Goal: Task Accomplishment & Management: Manage account settings

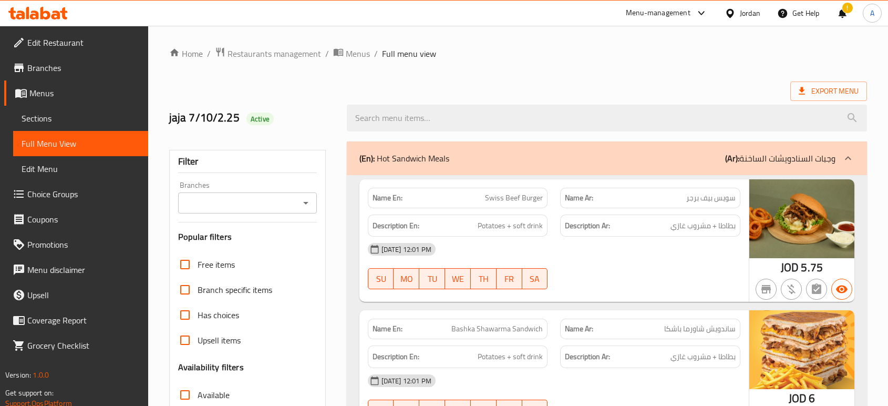
scroll to position [5554, 0]
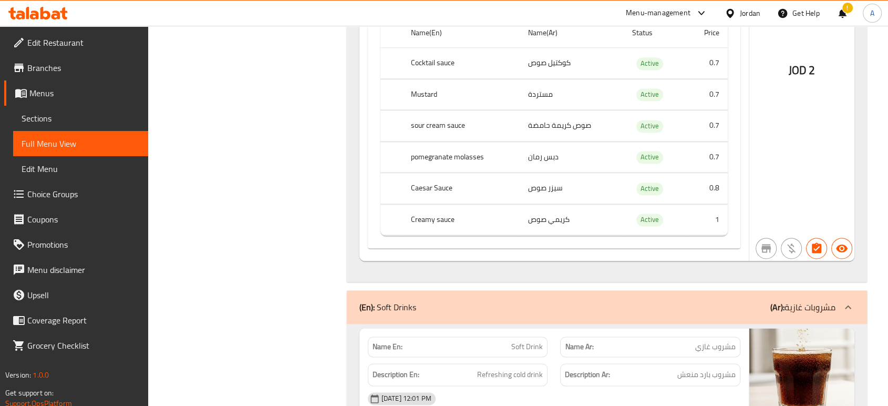
click at [748, 10] on div "Jordan" at bounding box center [750, 13] width 20 height 12
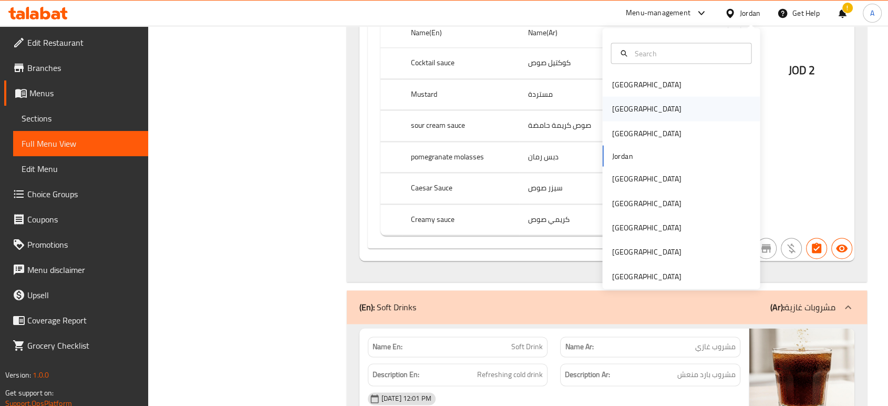
click at [635, 101] on div "[GEOGRAPHIC_DATA]" at bounding box center [681, 109] width 158 height 24
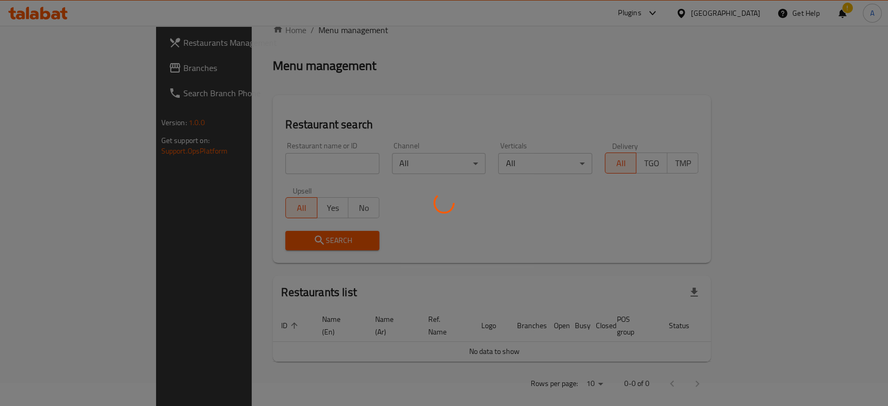
scroll to position [373, 0]
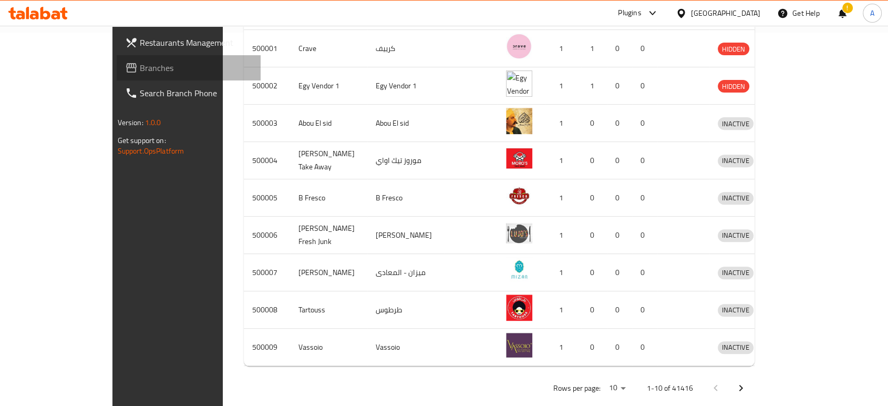
click at [140, 64] on span "Branches" at bounding box center [196, 67] width 112 height 13
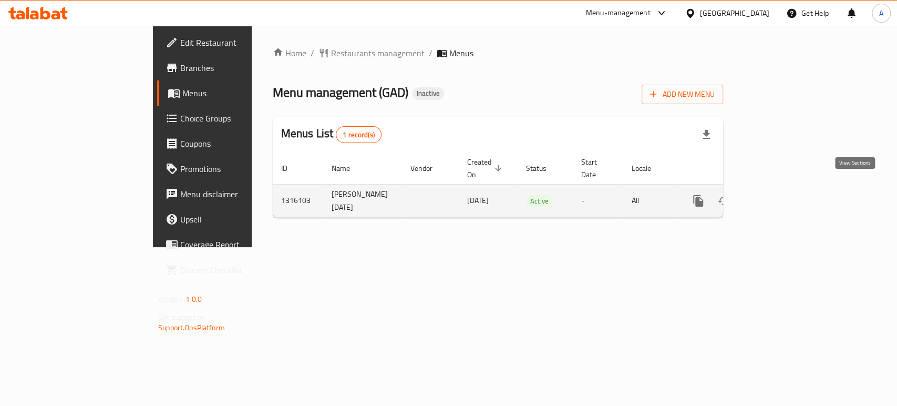
click at [787, 188] on link "enhanced table" at bounding box center [773, 200] width 25 height 25
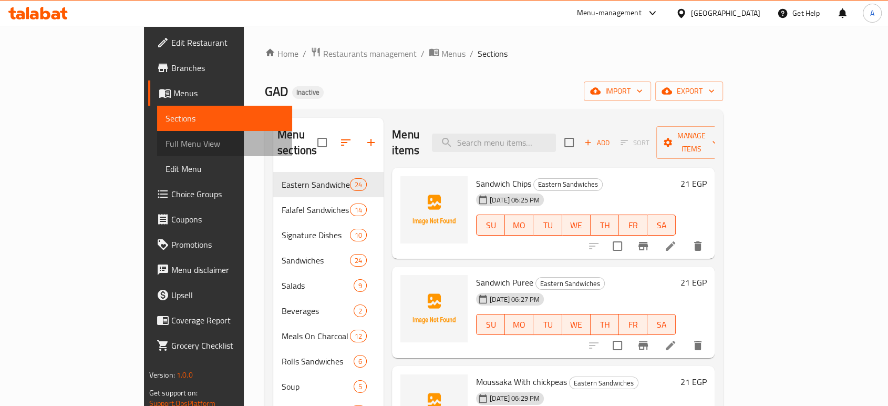
click at [166, 137] on span "Full Menu View" at bounding box center [225, 143] width 118 height 13
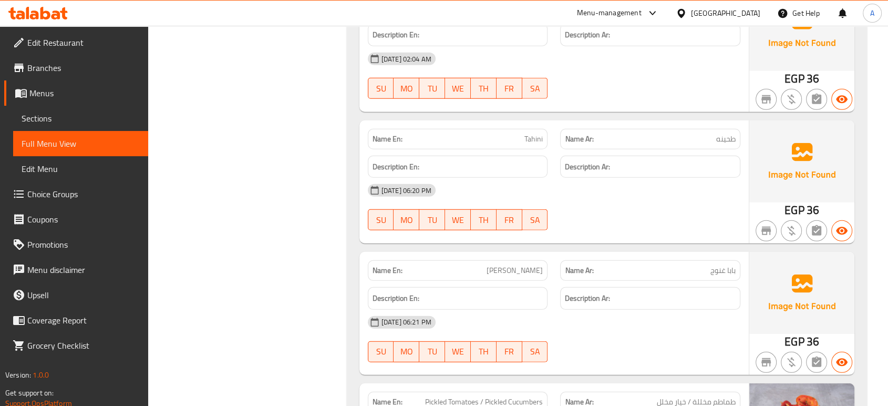
scroll to position [10714, 0]
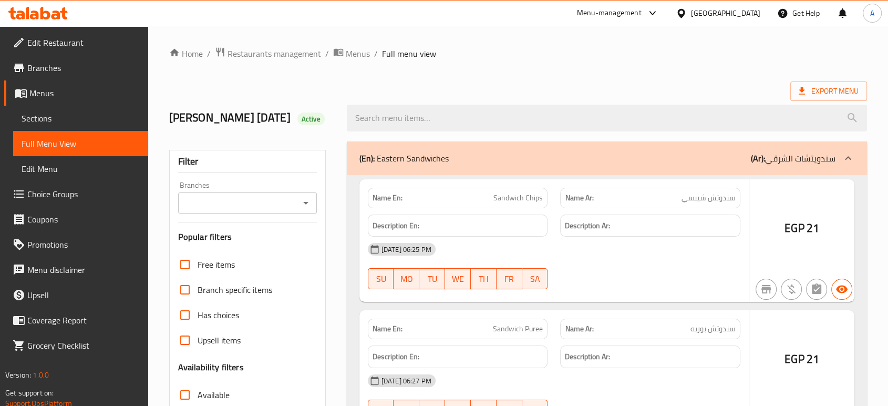
click at [55, 121] on div at bounding box center [444, 203] width 888 height 406
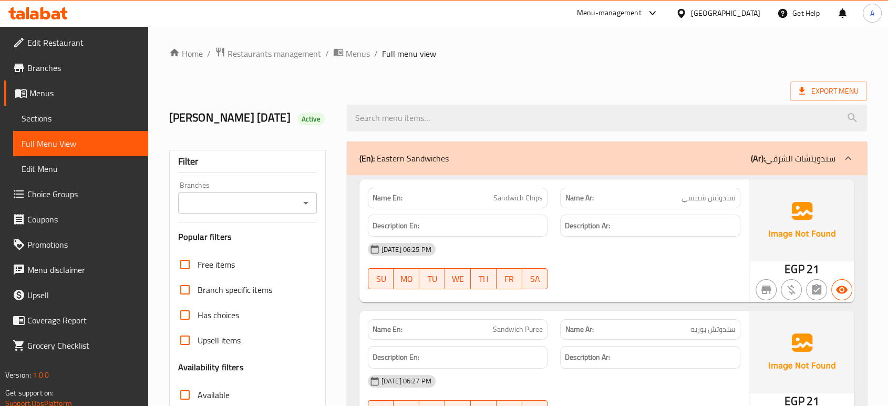
click at [55, 121] on span "Sections" at bounding box center [81, 118] width 118 height 13
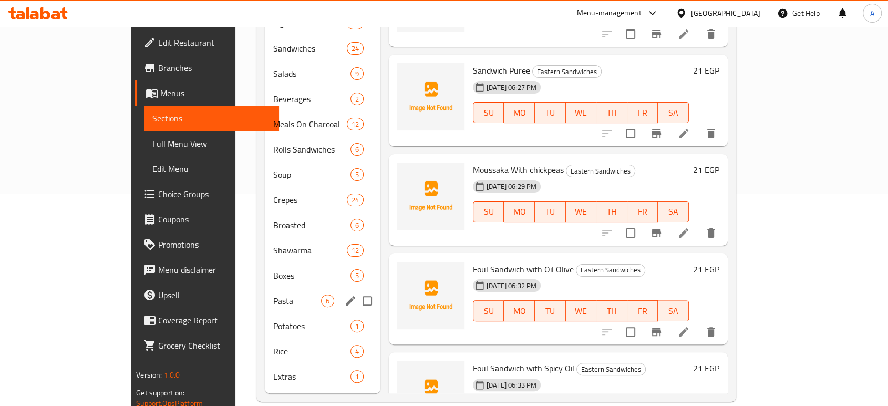
scroll to position [212, 0]
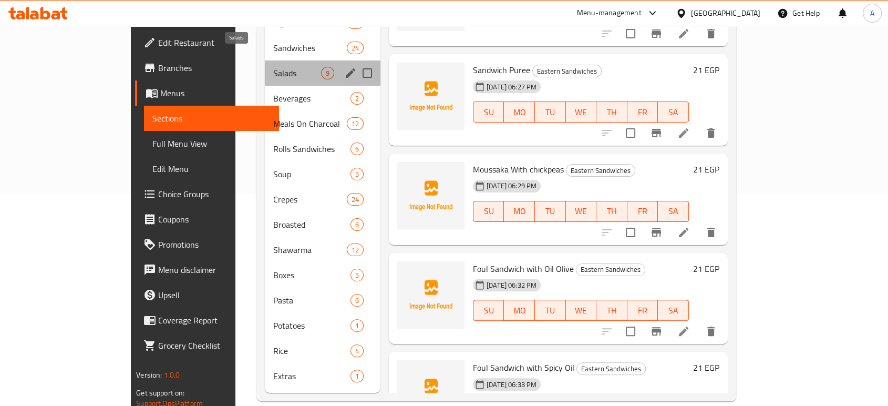
click at [273, 67] on span "Salads" at bounding box center [297, 73] width 48 height 13
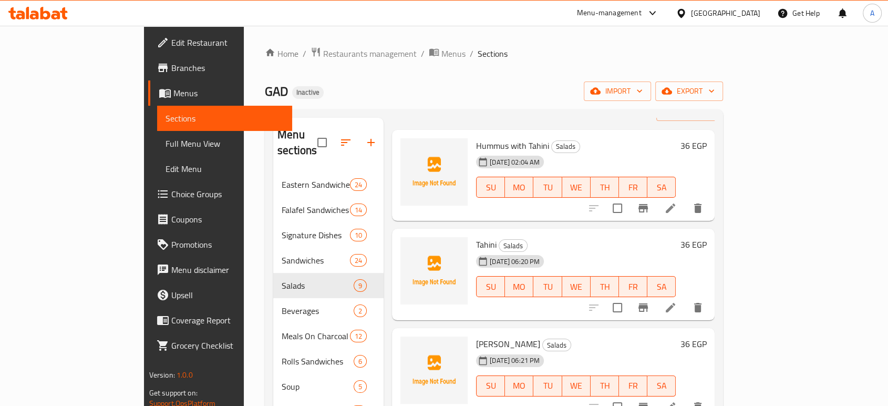
scroll to position [58, 0]
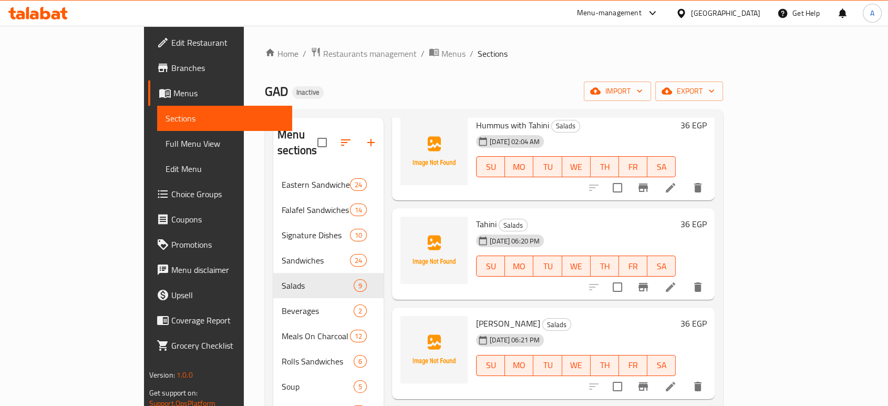
click at [680, 230] on div "07-10-2025 06:20 PM SU MO TU WE TH FR SA" at bounding box center [576, 258] width 208 height 57
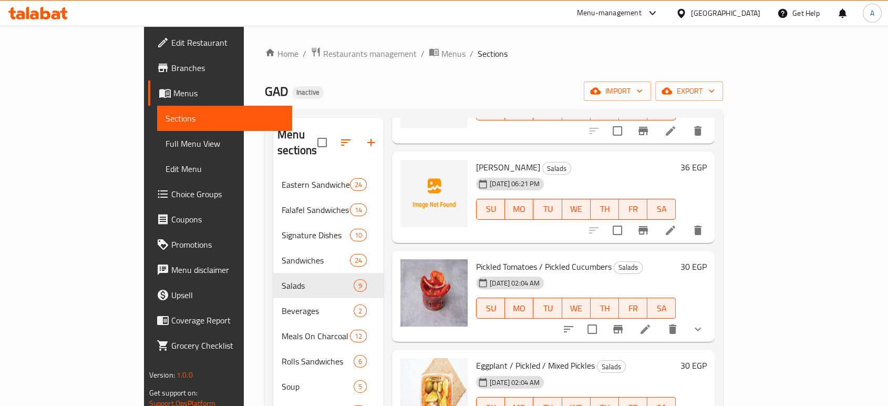
scroll to position [233, 0]
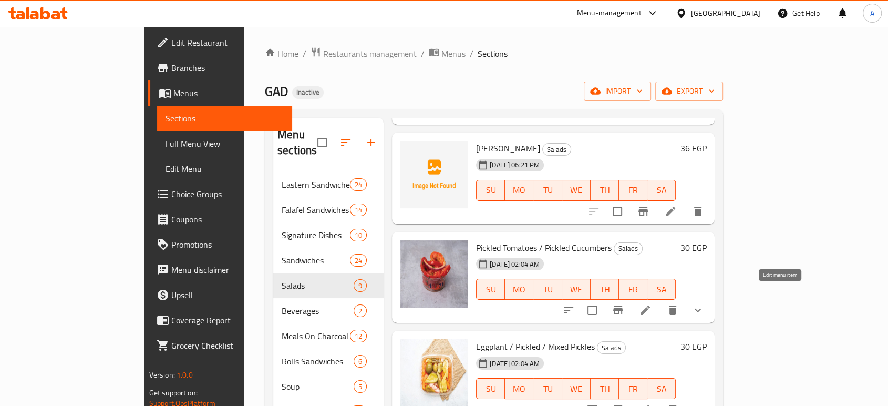
click at [652, 304] on icon at bounding box center [645, 310] width 13 height 13
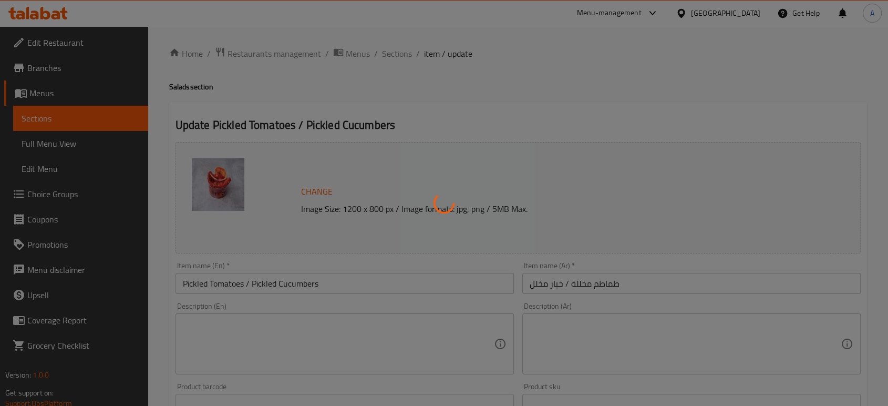
type input "اختر"
type input "1"
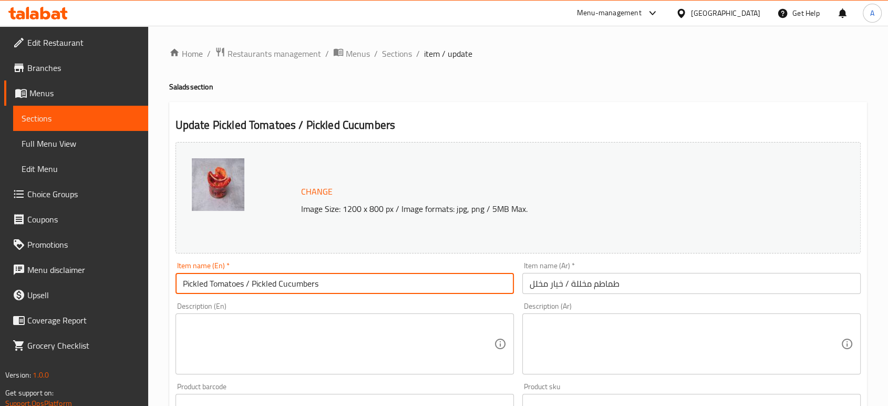
drag, startPoint x: 321, startPoint y: 283, endPoint x: 249, endPoint y: 278, distance: 72.2
click at [249, 278] on input "Pickled Tomatoes / Pickled Cucumbers" at bounding box center [345, 283] width 338 height 21
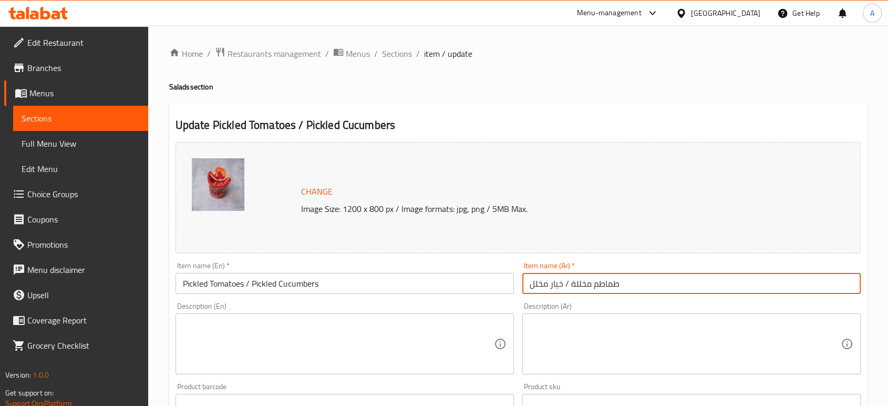
drag, startPoint x: 562, startPoint y: 283, endPoint x: 517, endPoint y: 280, distance: 44.7
click at [517, 280] on div "Change Image Size: 1200 x 800 px / Image formats: jpg, png / 5MB Max. Item name…" at bounding box center [518, 372] width 694 height 468
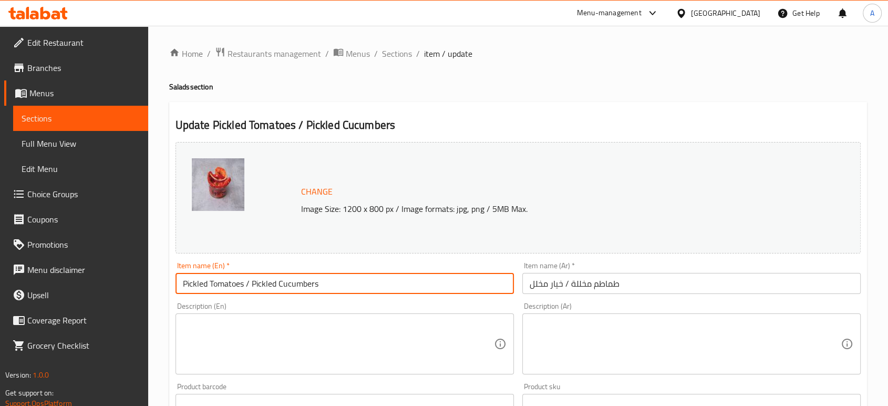
drag, startPoint x: 324, startPoint y: 284, endPoint x: 252, endPoint y: 286, distance: 72.0
click at [248, 285] on input "Pickled Tomatoes / Pickled Cucumbers" at bounding box center [345, 283] width 338 height 21
type input "Pickled Tomatoes"
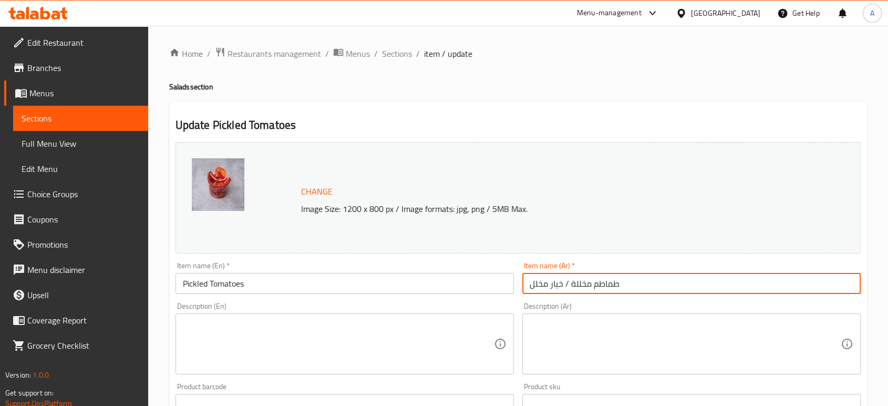
drag, startPoint x: 568, startPoint y: 286, endPoint x: 514, endPoint y: 280, distance: 53.9
click at [514, 280] on div "Change Image Size: 1200 x 800 px / Image formats: jpg, png / 5MB Max. Item name…" at bounding box center [518, 372] width 694 height 468
type input "طماطم مخللة"
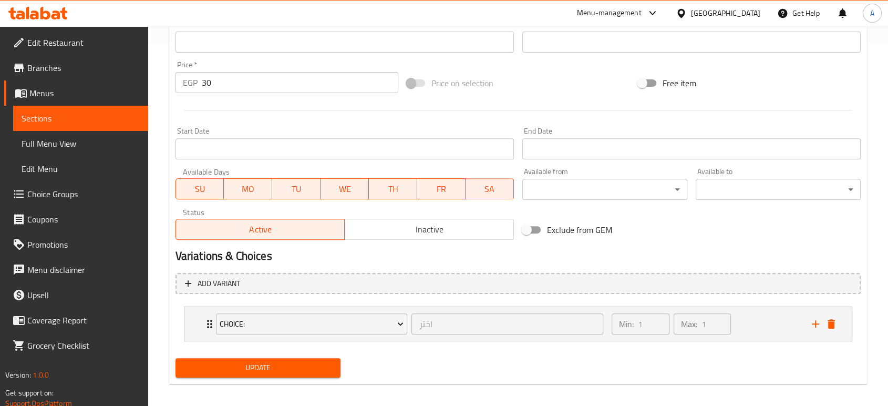
scroll to position [369, 0]
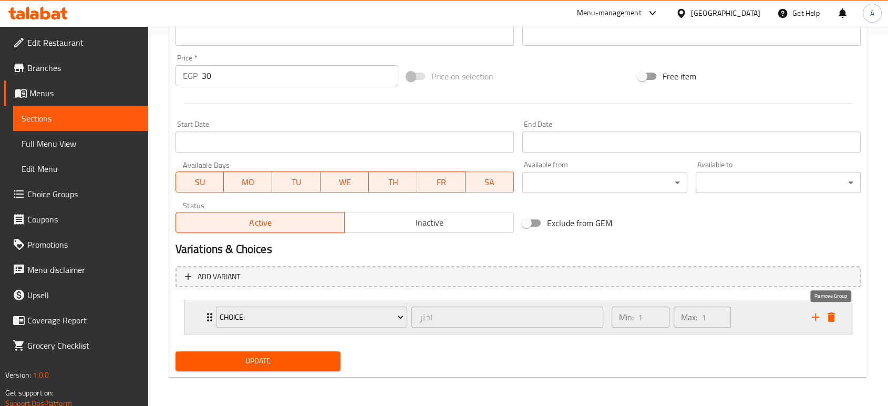
click at [830, 313] on icon "delete" at bounding box center [831, 316] width 7 height 9
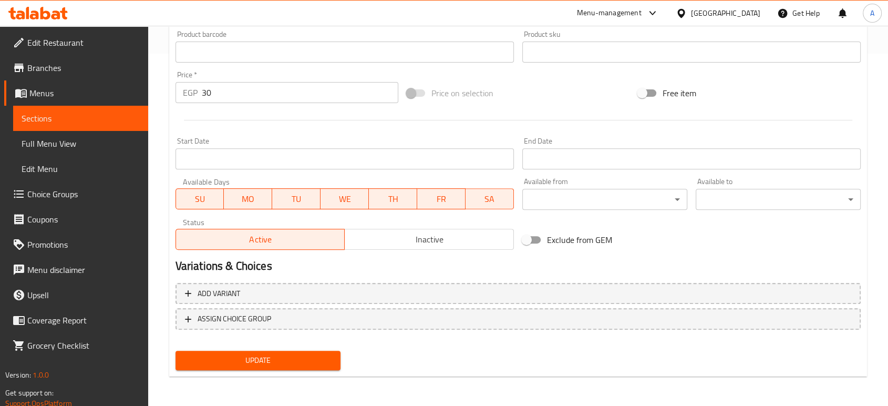
scroll to position [352, 0]
click at [311, 352] on button "Update" at bounding box center [258, 360] width 165 height 19
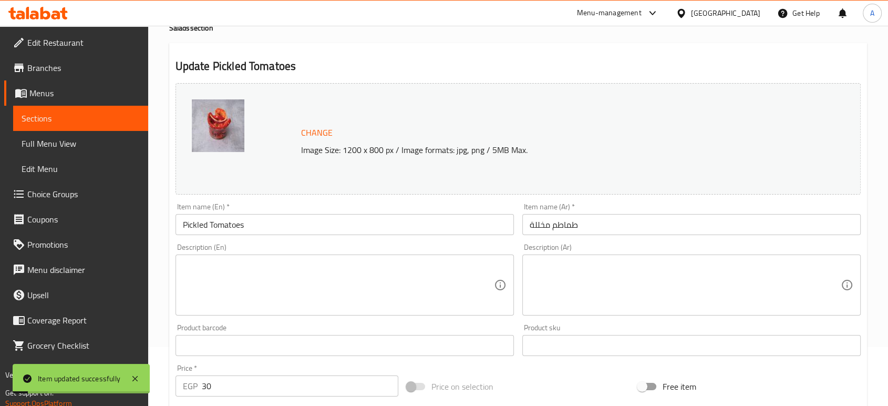
scroll to position [0, 0]
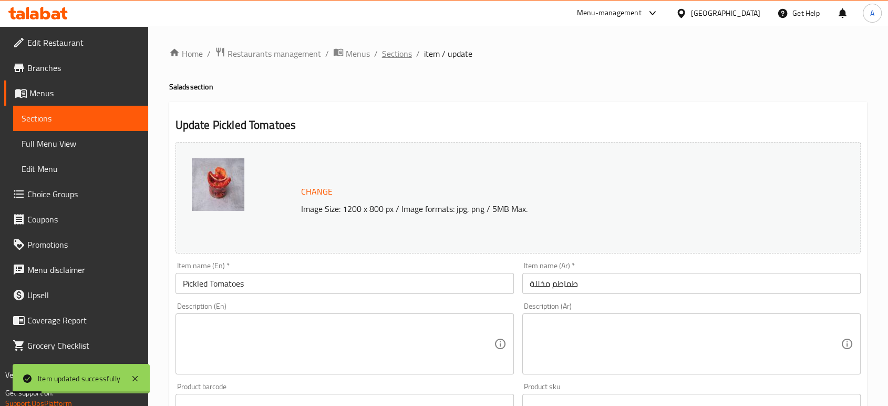
click at [400, 53] on span "Sections" at bounding box center [397, 53] width 30 height 13
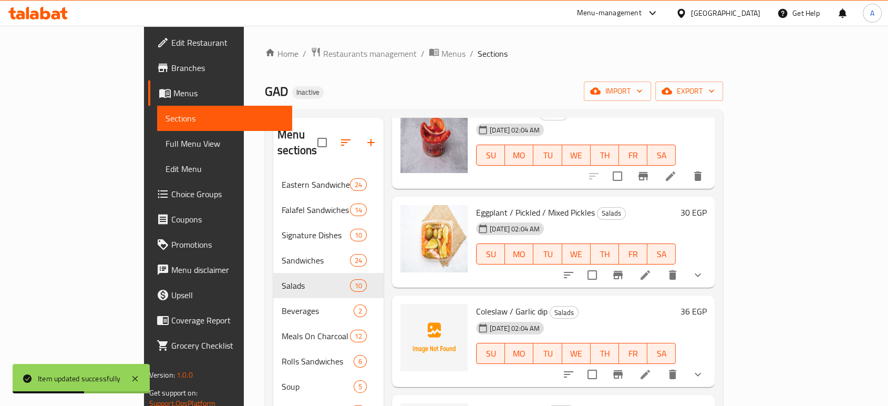
scroll to position [467, 0]
click at [652, 269] on icon at bounding box center [645, 275] width 13 height 13
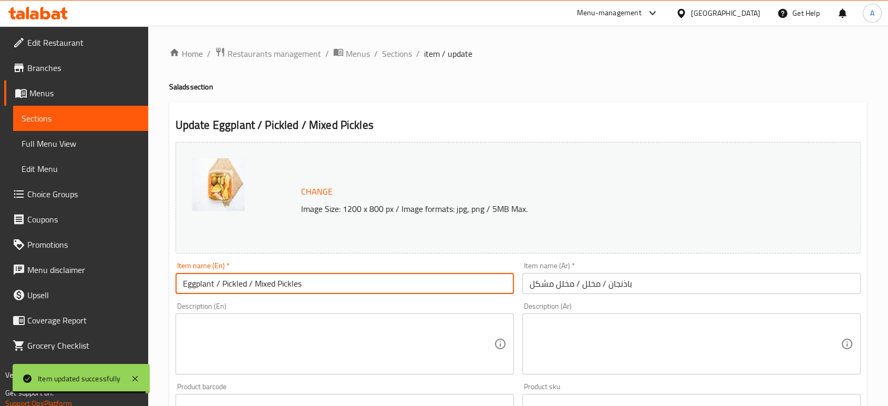
drag, startPoint x: 310, startPoint y: 284, endPoint x: 252, endPoint y: 279, distance: 58.1
click at [252, 279] on input "Eggplant / Pickled / Mixed Pickles" at bounding box center [345, 283] width 338 height 21
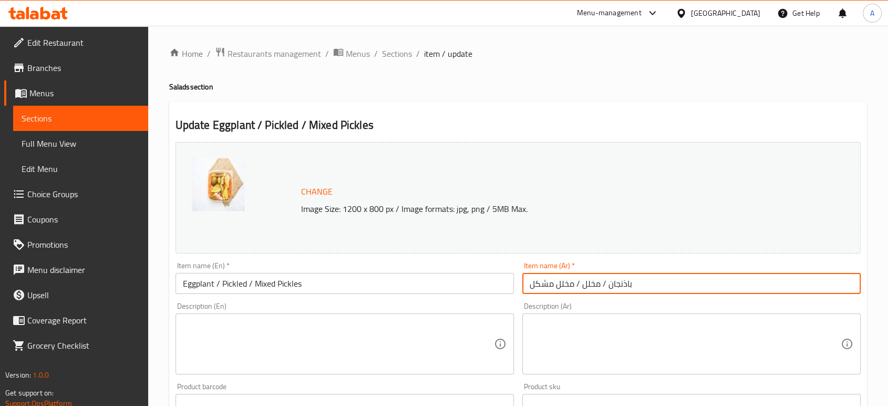
drag, startPoint x: 572, startPoint y: 283, endPoint x: 530, endPoint y: 278, distance: 42.8
click at [530, 278] on input "باذنجان / مخلل / مخلل مشكل" at bounding box center [691, 283] width 338 height 21
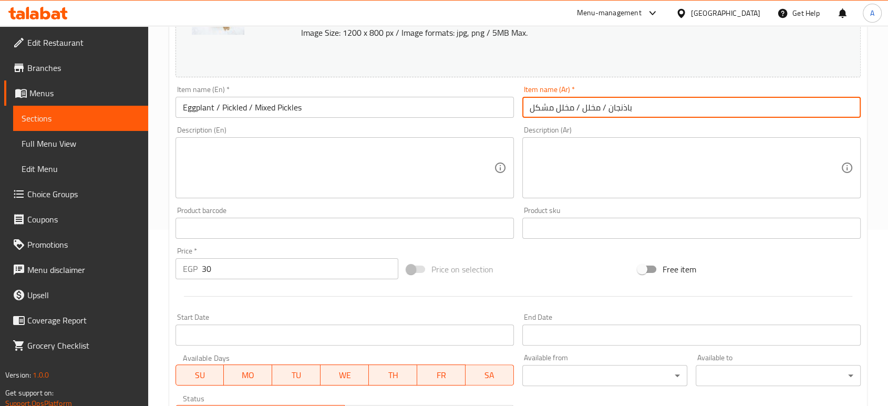
scroll to position [117, 0]
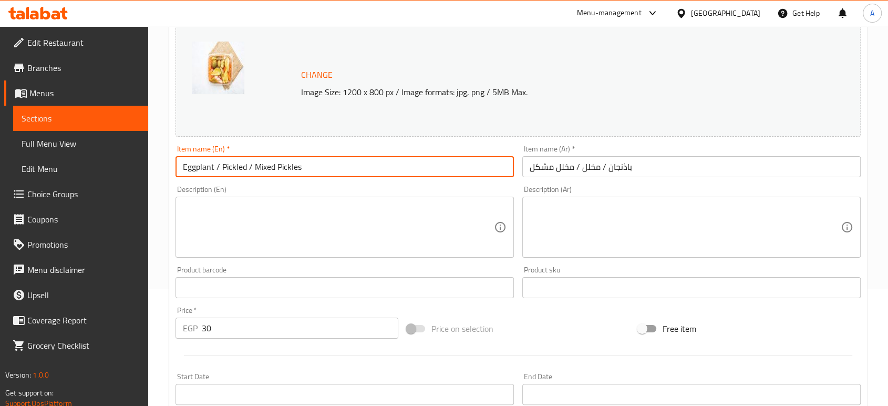
drag, startPoint x: 303, startPoint y: 164, endPoint x: 248, endPoint y: 169, distance: 55.9
click at [248, 169] on input "Eggplant / Pickled / Mixed Pickles" at bounding box center [345, 166] width 338 height 21
type input "Eggplant / Pickled"
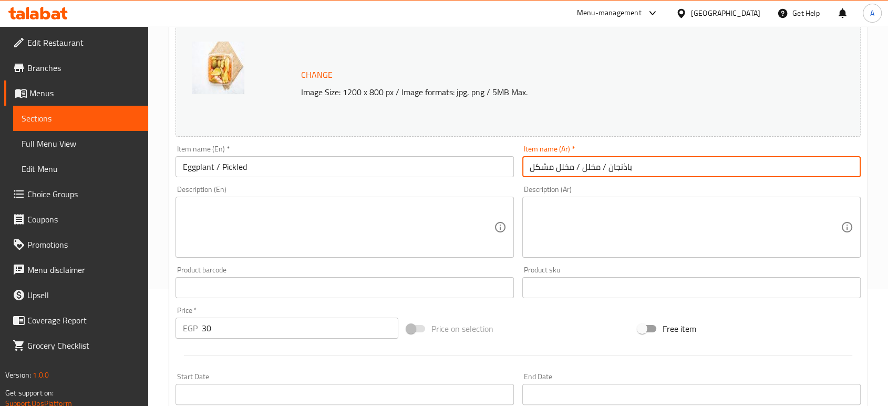
drag, startPoint x: 579, startPoint y: 170, endPoint x: 518, endPoint y: 167, distance: 61.5
click at [518, 167] on div "Item name (Ar)   * باذنجان / مخلل / مخلل مشكل Item name (Ar) *" at bounding box center [691, 161] width 347 height 40
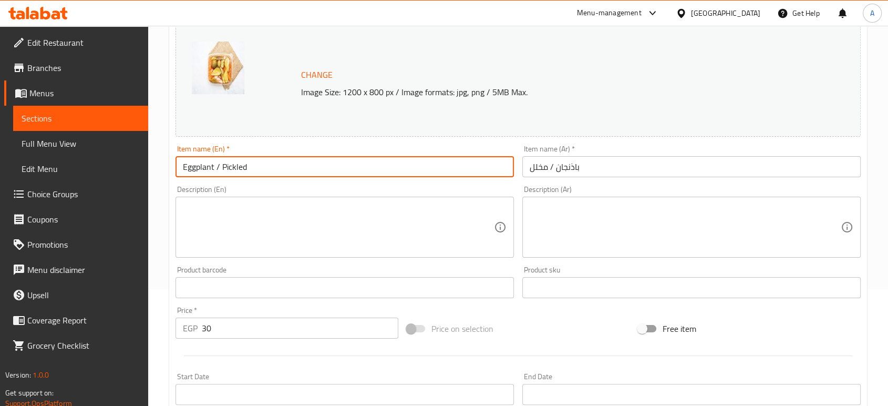
click at [235, 170] on input "Eggplant / Pickled" at bounding box center [345, 166] width 338 height 21
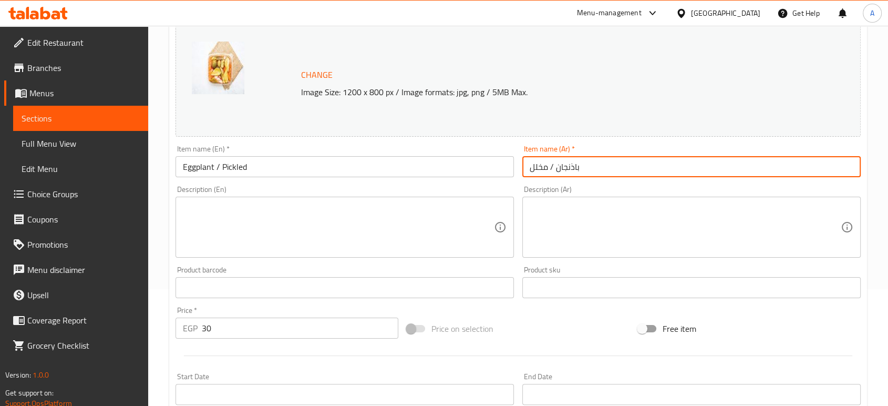
drag, startPoint x: 549, startPoint y: 168, endPoint x: 522, endPoint y: 170, distance: 26.8
click at [522, 170] on input "باذنجان / مخلل" at bounding box center [691, 166] width 338 height 21
type input "باذنجان /"
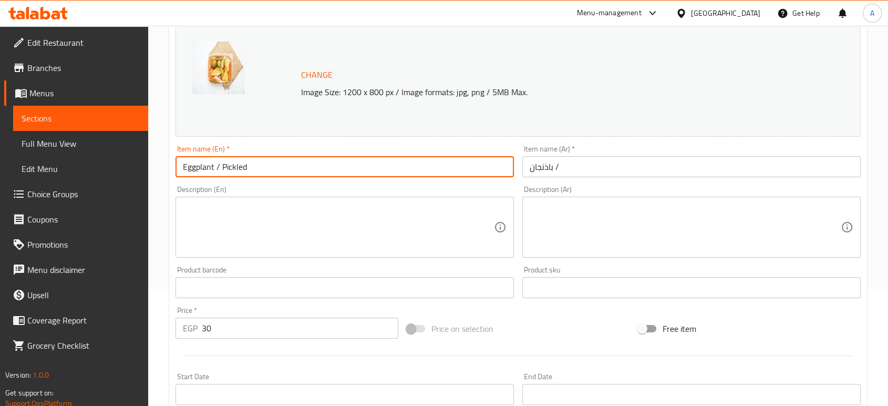
drag, startPoint x: 250, startPoint y: 170, endPoint x: 234, endPoint y: 163, distance: 17.7
click at [218, 167] on input "Eggplant / Pickled" at bounding box center [345, 166] width 338 height 21
type input "Eggplant"
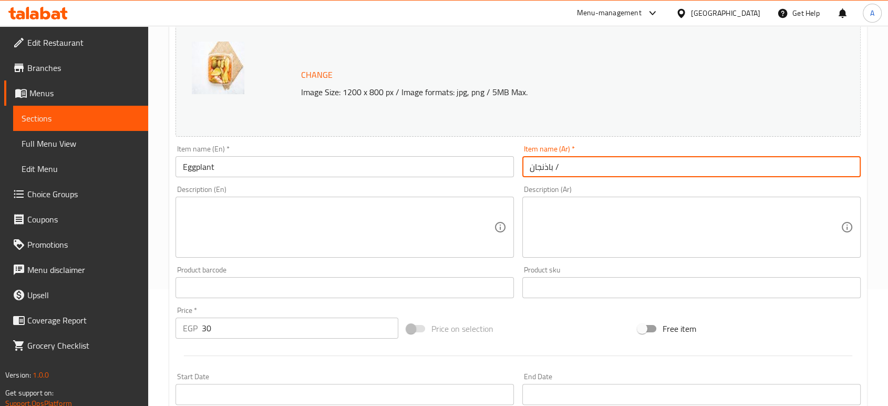
drag, startPoint x: 563, startPoint y: 163, endPoint x: 555, endPoint y: 163, distance: 8.4
click at [555, 163] on input "باذنجان /" at bounding box center [691, 166] width 338 height 21
type input "باذنجان"
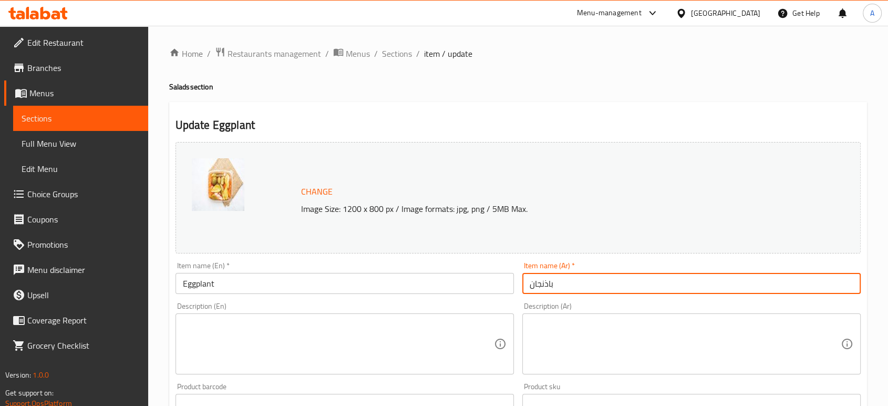
drag, startPoint x: 398, startPoint y: 51, endPoint x: 406, endPoint y: 80, distance: 30.0
click at [398, 50] on span "Sections" at bounding box center [397, 53] width 30 height 13
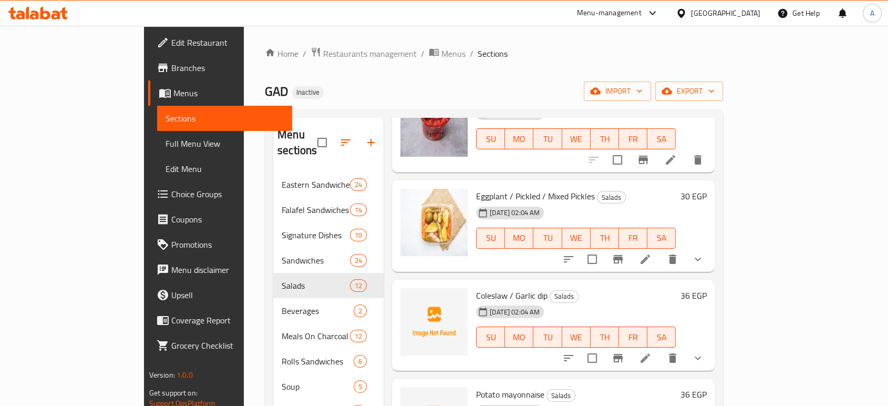
scroll to position [701, 0]
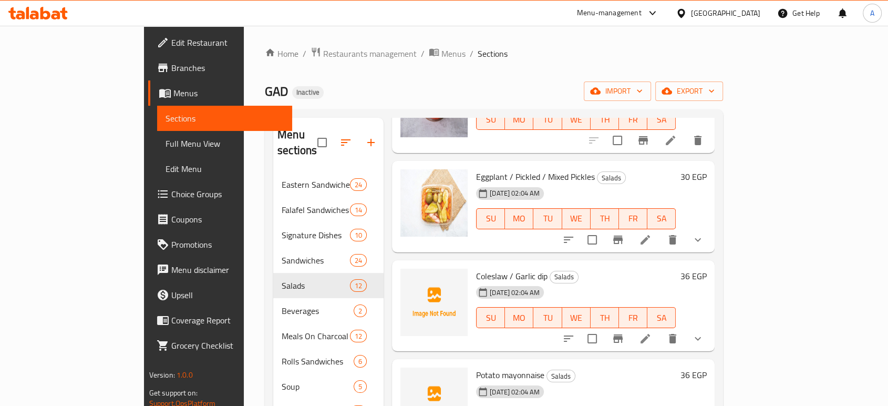
click at [660, 231] on li at bounding box center [645, 239] width 29 height 19
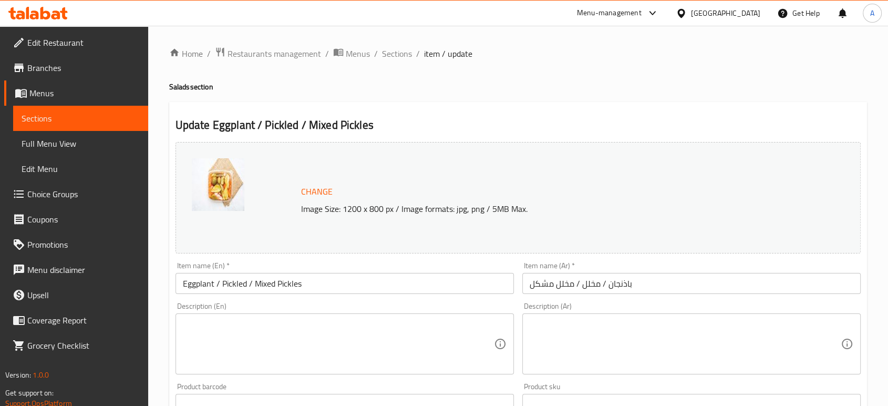
drag, startPoint x: 408, startPoint y: 54, endPoint x: 411, endPoint y: 63, distance: 10.1
click at [408, 54] on span "Sections" at bounding box center [397, 53] width 30 height 13
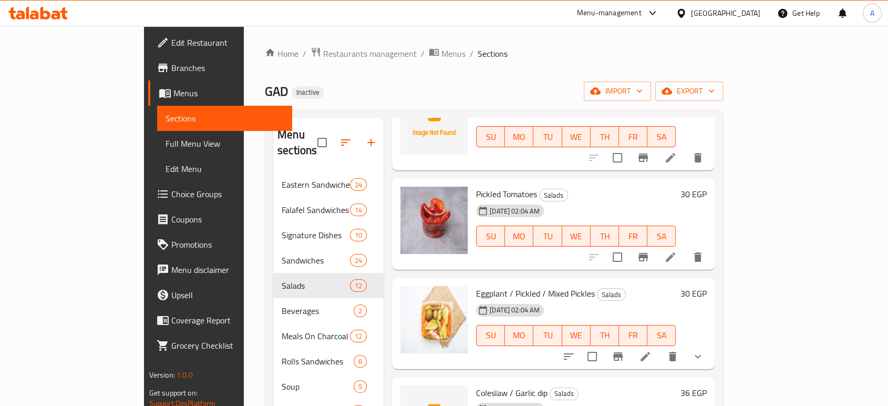
scroll to position [701, 0]
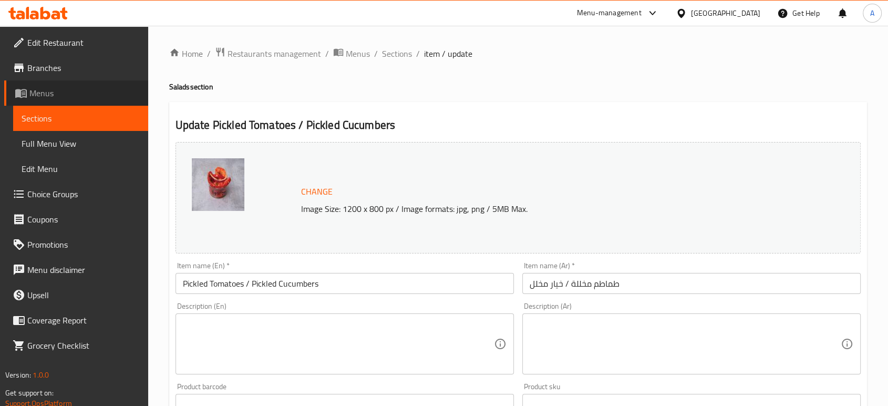
click at [58, 102] on link "Menus" at bounding box center [76, 92] width 144 height 25
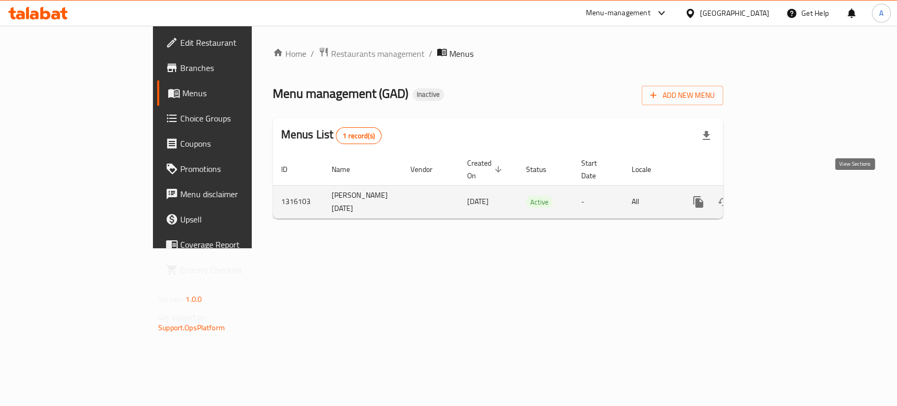
click at [780, 195] on icon "enhanced table" at bounding box center [774, 201] width 13 height 13
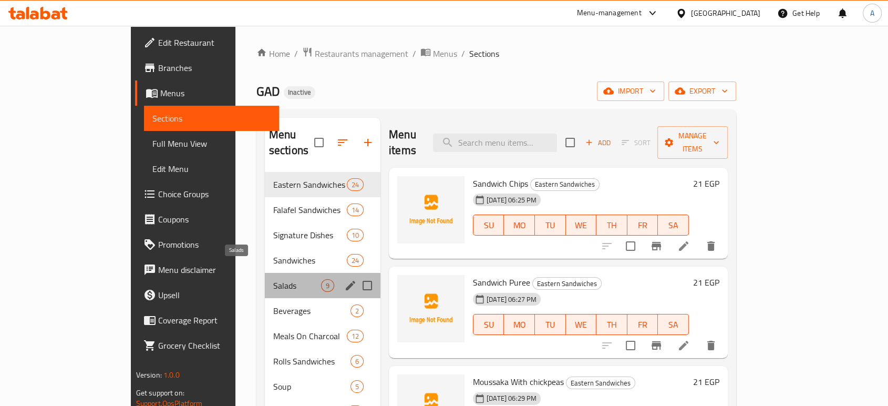
click at [273, 279] on span "Salads" at bounding box center [297, 285] width 48 height 13
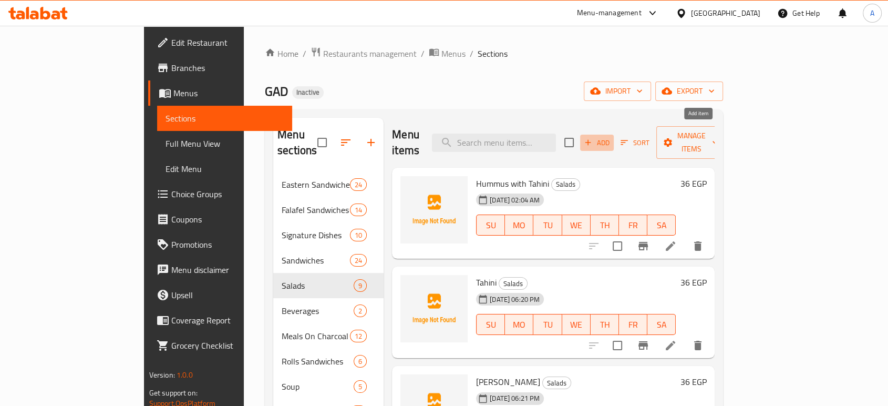
click at [611, 138] on span "Add" at bounding box center [597, 143] width 28 height 12
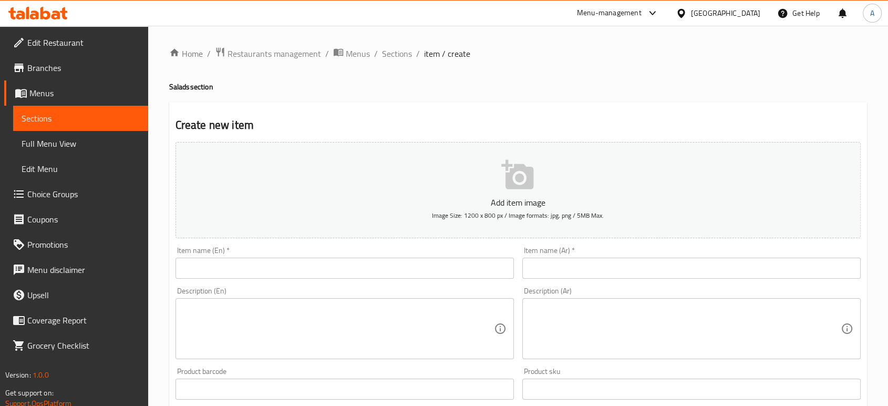
click at [390, 269] on input "text" at bounding box center [345, 268] width 338 height 21
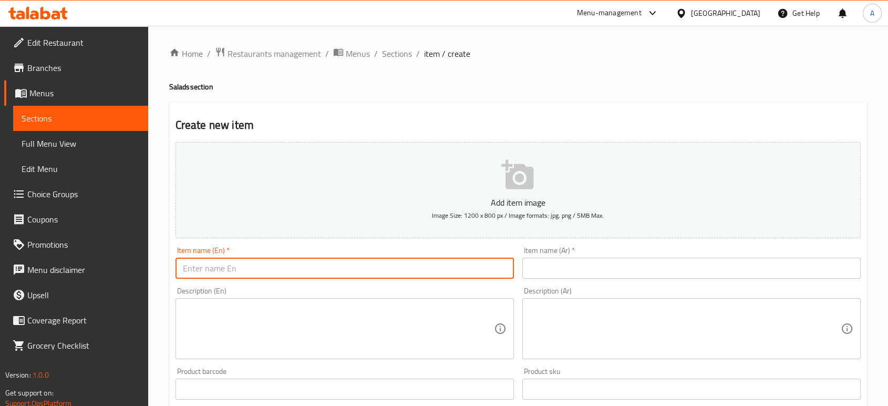
paste input "Pickled Cucumbers"
type input "Pickled Cucumbers"
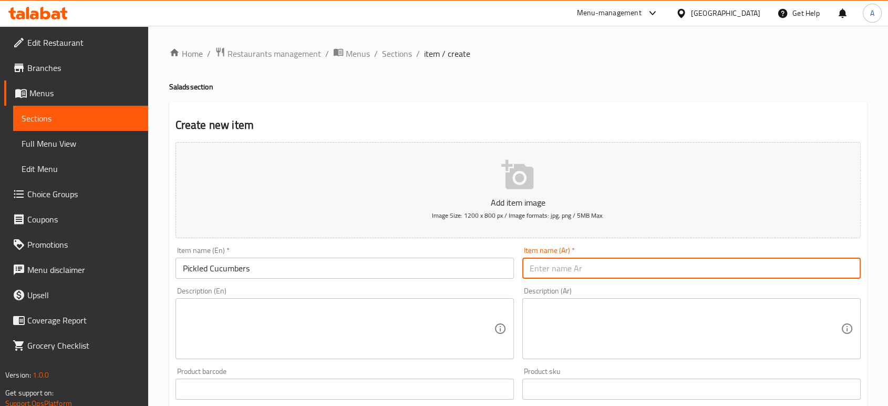
click at [555, 258] on input "text" at bounding box center [691, 268] width 338 height 21
paste input "خيار مخلل"
type input "خيار مخلل"
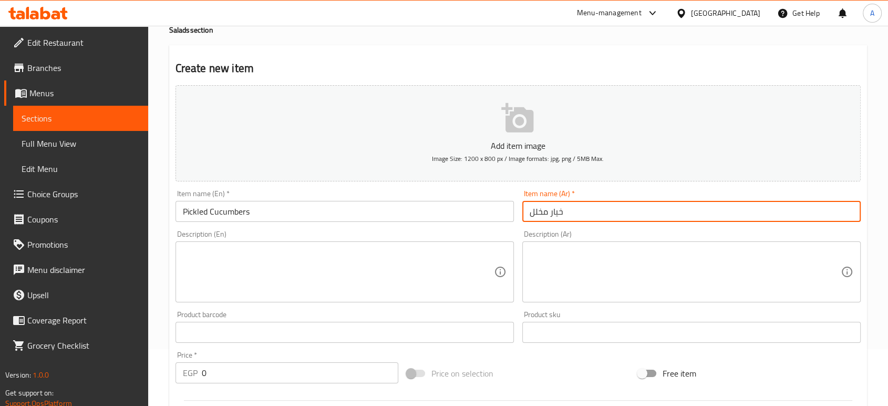
scroll to position [117, 0]
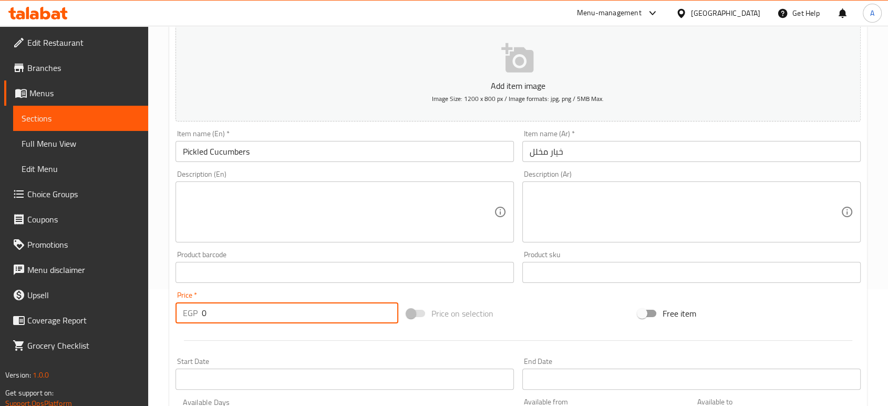
drag, startPoint x: 219, startPoint y: 318, endPoint x: 195, endPoint y: 312, distance: 24.5
click at [195, 312] on div "EGP 0 Price *" at bounding box center [287, 312] width 223 height 21
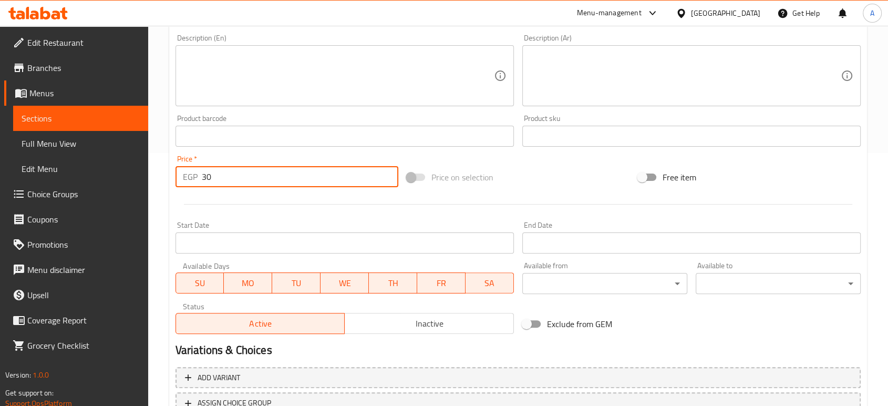
scroll to position [336, 0]
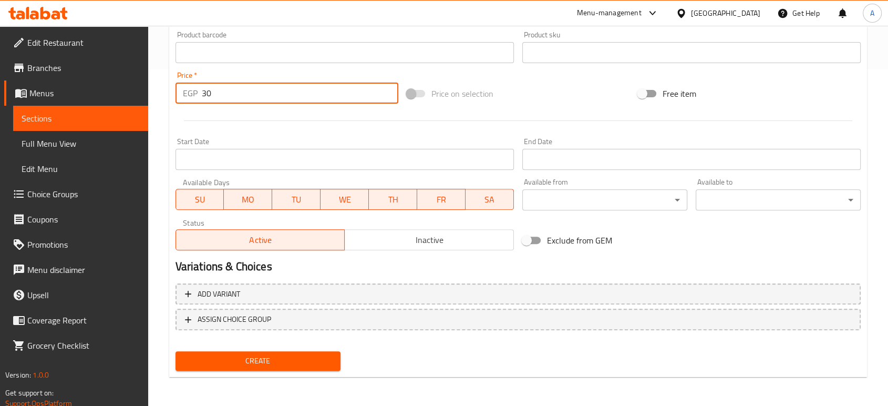
type input "30"
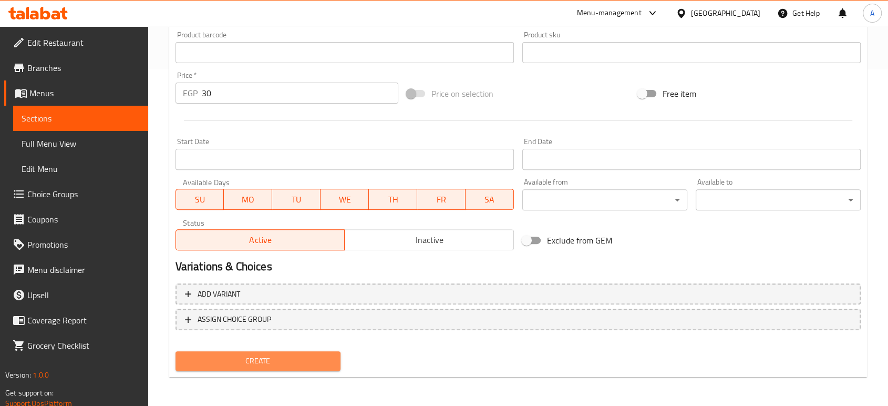
click at [289, 357] on span "Create" at bounding box center [258, 360] width 148 height 13
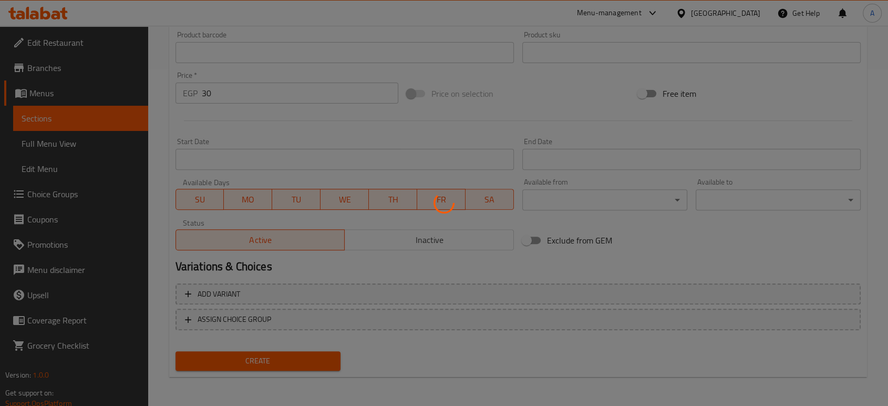
type input "0"
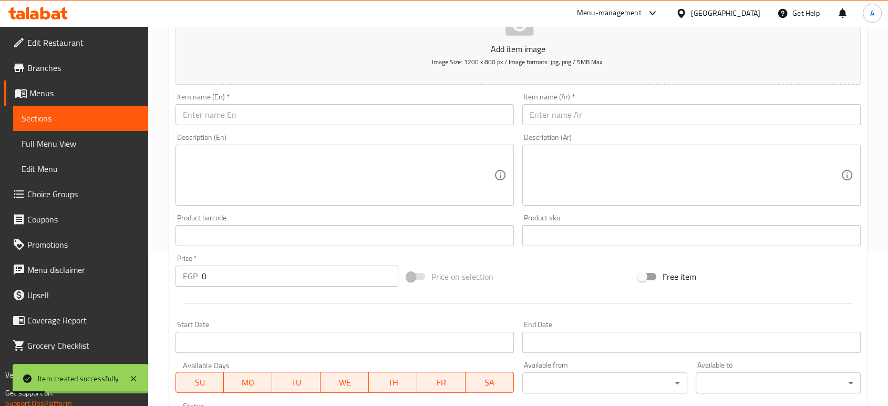
scroll to position [0, 0]
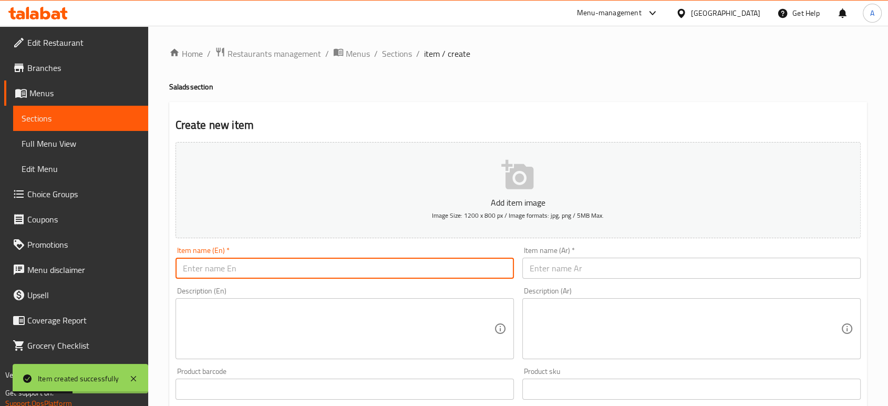
click at [280, 272] on input "text" at bounding box center [345, 268] width 338 height 21
paste input "Mixed Pickles"
type input "Mixed Pickles"
click at [595, 273] on input "text" at bounding box center [691, 268] width 338 height 21
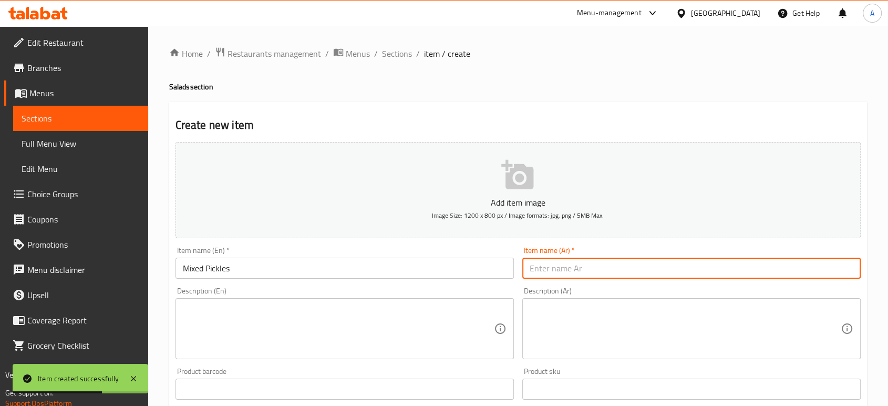
paste input "مخلل مشكل"
type input "مخلل مشكل"
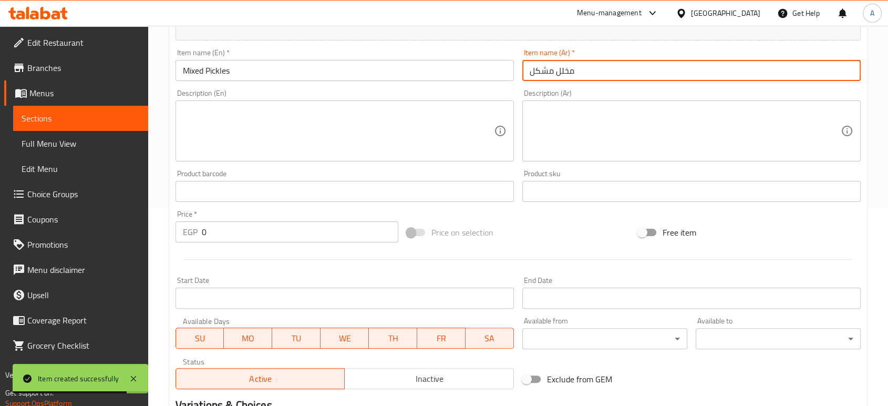
scroll to position [292, 0]
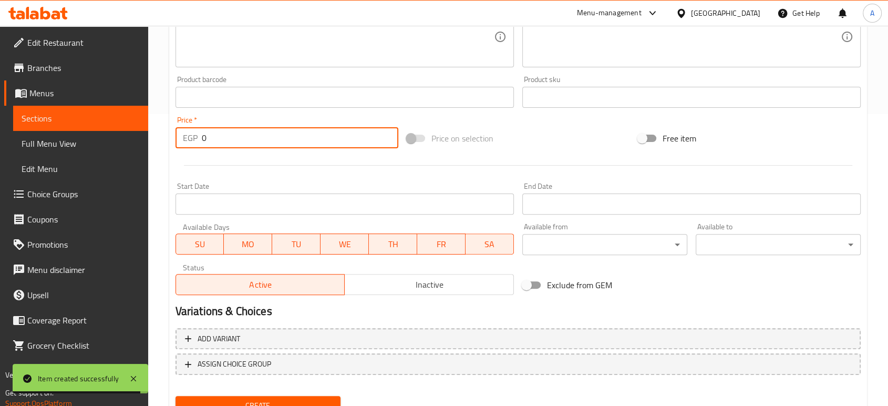
drag, startPoint x: 229, startPoint y: 137, endPoint x: 176, endPoint y: 139, distance: 53.7
click at [176, 139] on div "EGP 0 Price *" at bounding box center [287, 137] width 223 height 21
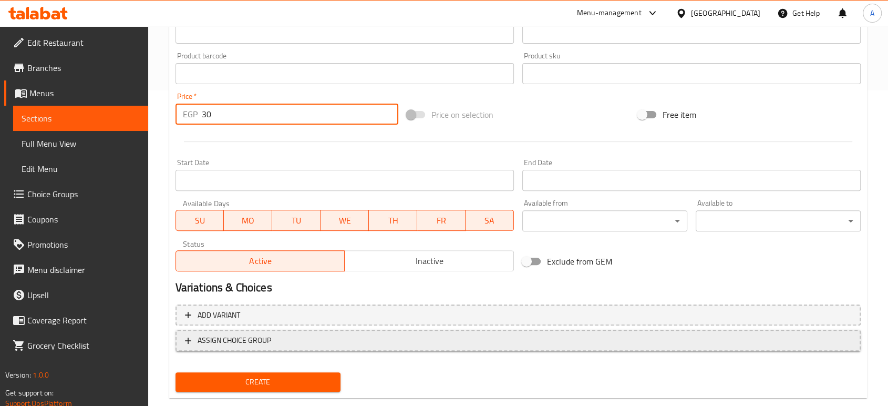
scroll to position [336, 0]
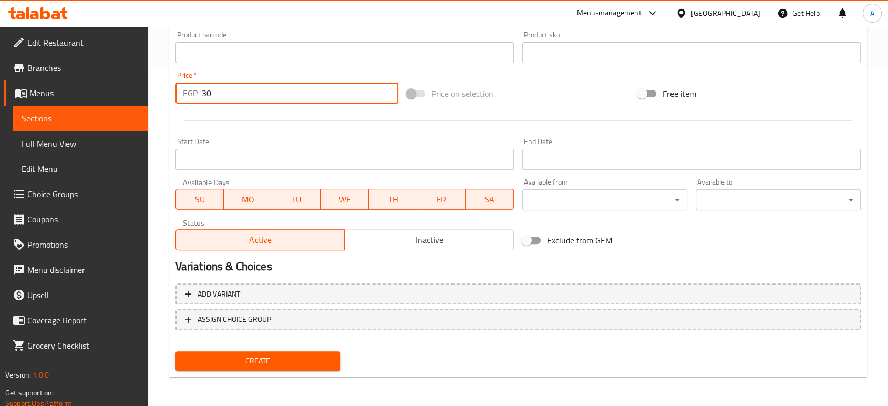
type input "30"
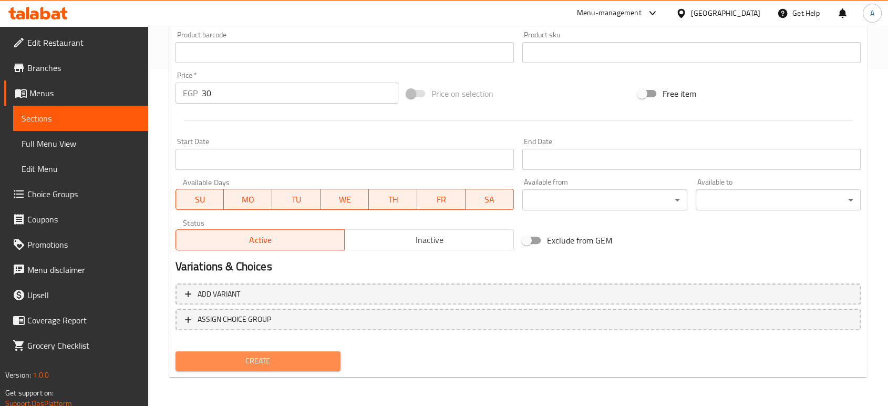
click at [280, 354] on span "Create" at bounding box center [258, 360] width 148 height 13
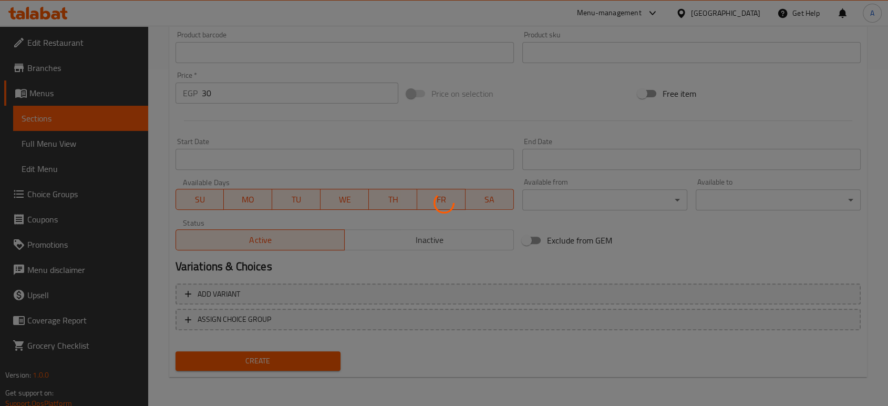
type input "0"
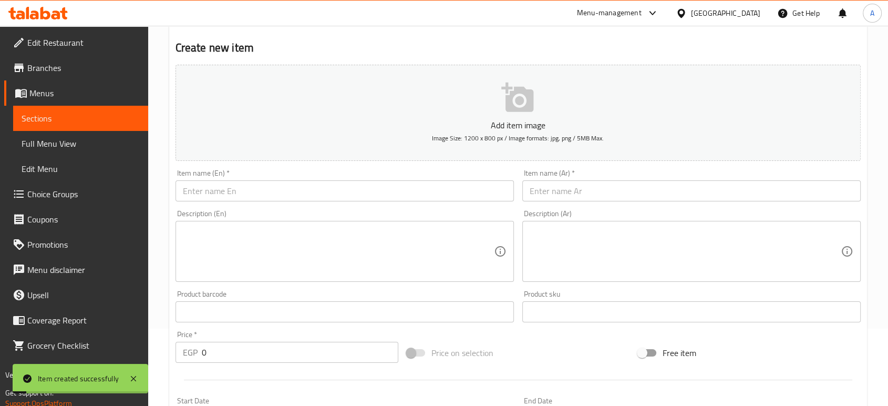
scroll to position [0, 0]
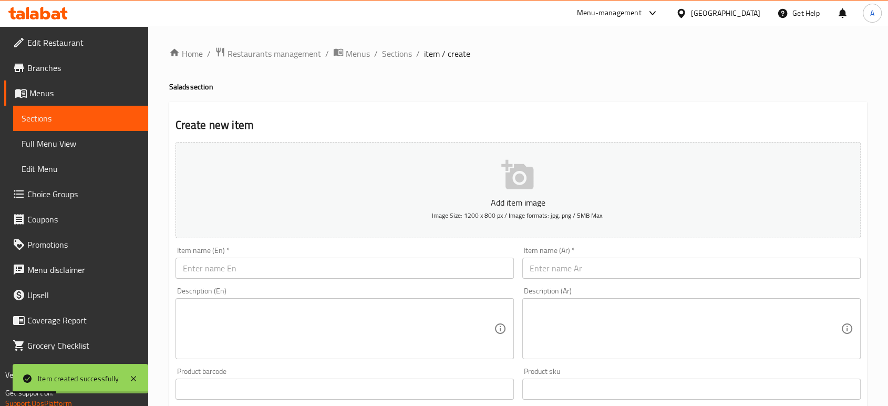
click at [214, 278] on input "text" at bounding box center [345, 268] width 338 height 21
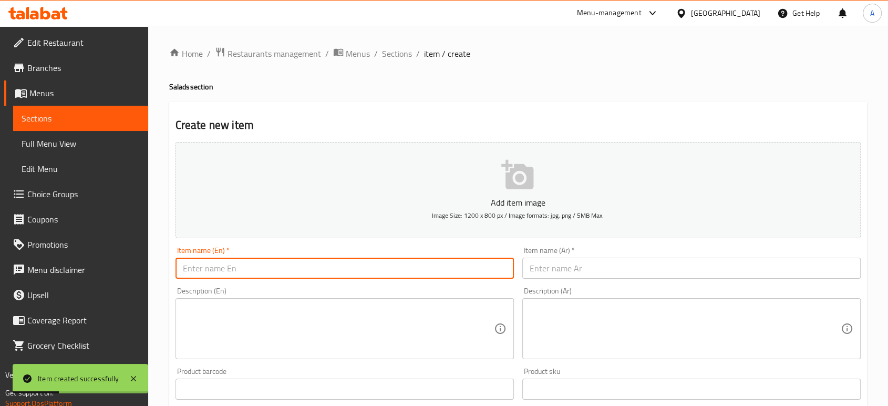
paste input "Pickled"
type input "Pickled"
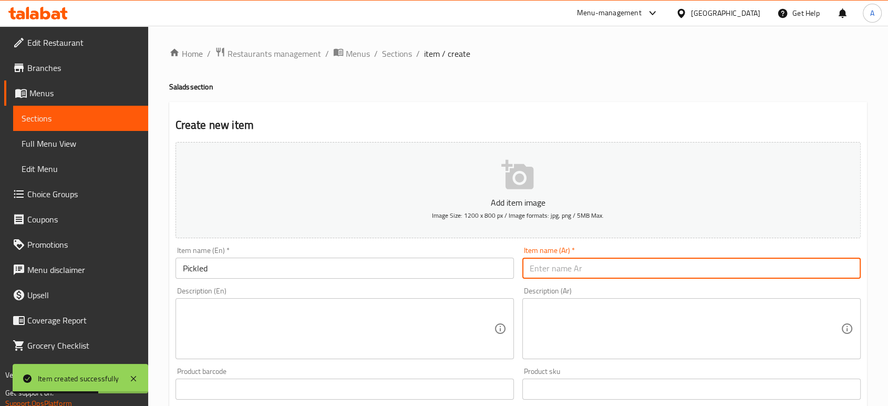
click at [547, 272] on input "text" at bounding box center [691, 268] width 338 height 21
paste input "مخلل"
type input "مخلل"
click at [252, 351] on textarea at bounding box center [338, 329] width 311 height 50
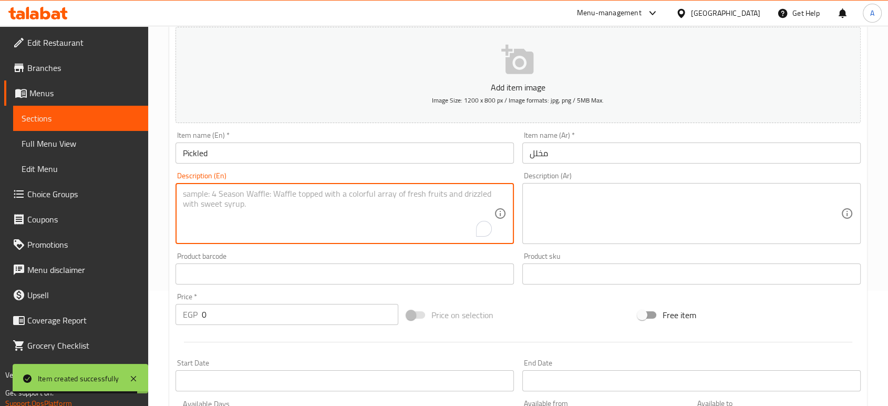
scroll to position [117, 0]
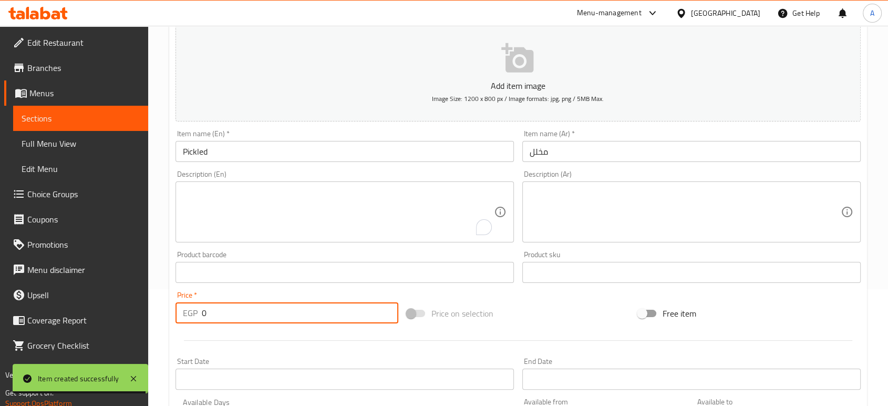
drag, startPoint x: 221, startPoint y: 316, endPoint x: 199, endPoint y: 318, distance: 22.2
click at [199, 317] on div "EGP 0 Price *" at bounding box center [287, 312] width 223 height 21
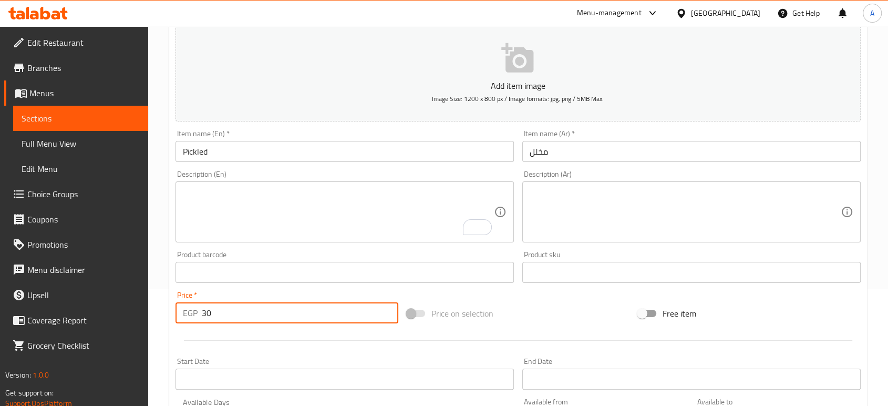
type input "30"
click at [308, 157] on input "Pickled" at bounding box center [345, 151] width 338 height 21
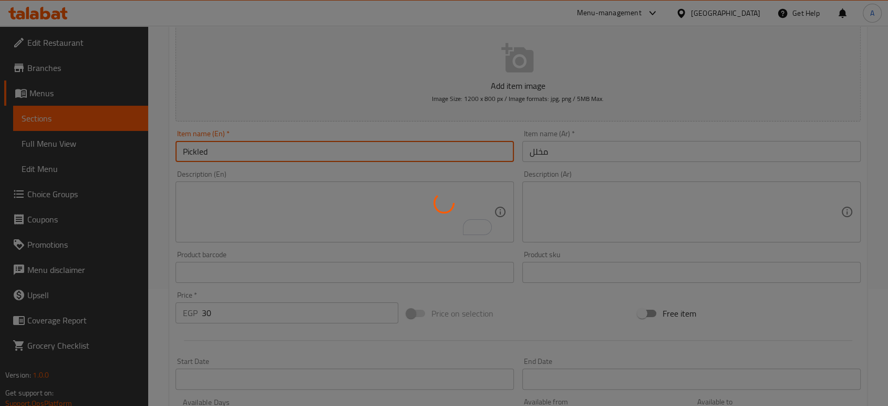
type input "0"
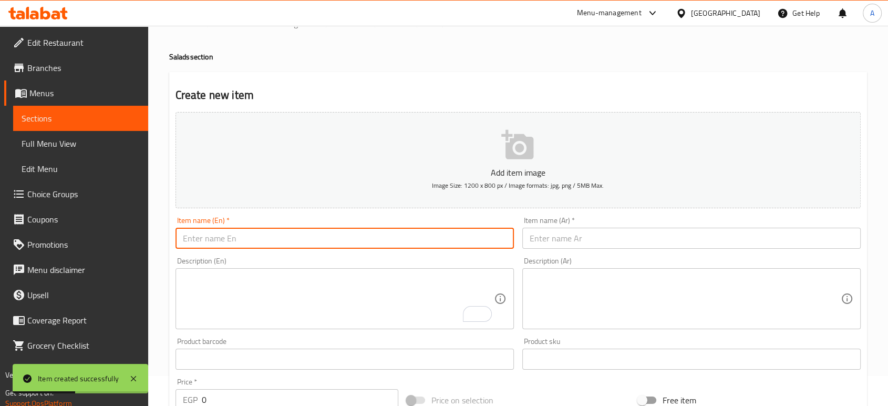
scroll to position [0, 0]
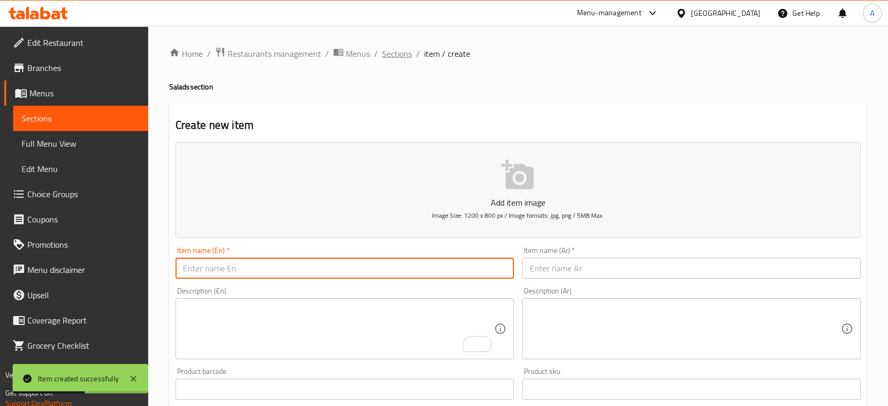
click at [392, 48] on span "Sections" at bounding box center [397, 53] width 30 height 13
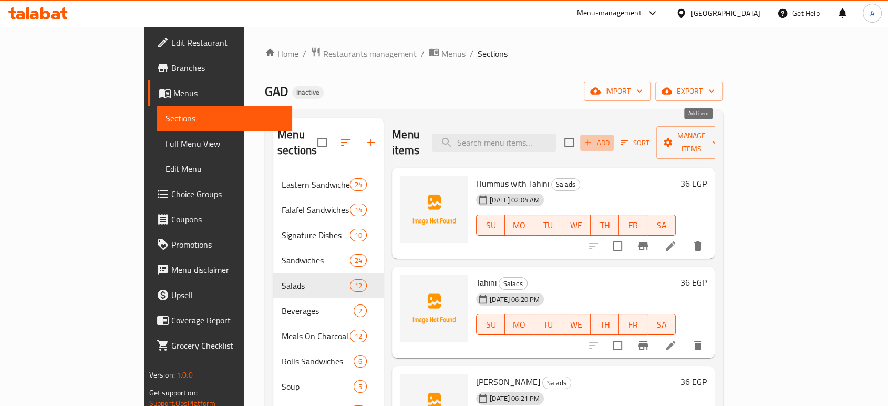
click at [611, 140] on span "Add" at bounding box center [597, 143] width 28 height 12
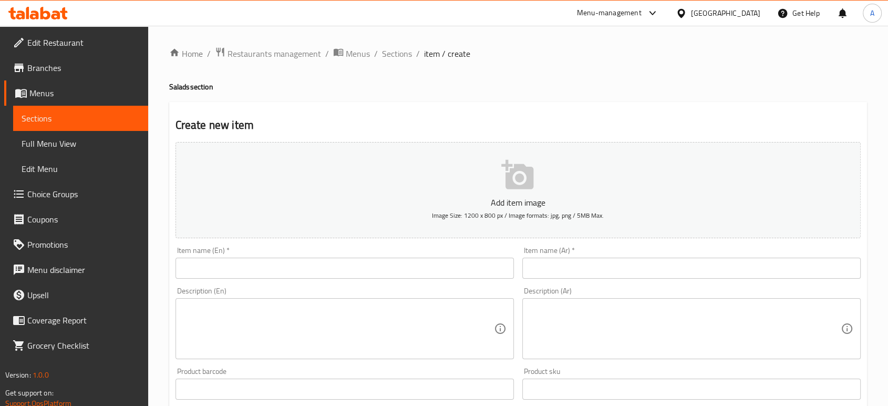
click at [282, 254] on div "Item name (En)   * Item name (En) *" at bounding box center [345, 262] width 338 height 32
click at [278, 268] on input "text" at bounding box center [345, 268] width 338 height 21
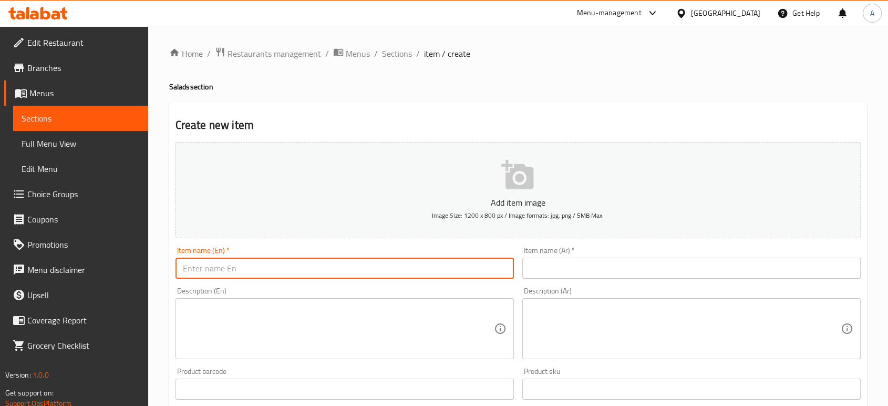
paste input "Coleslaw"
type input "Coleslaw"
click at [578, 266] on input "text" at bounding box center [691, 268] width 338 height 21
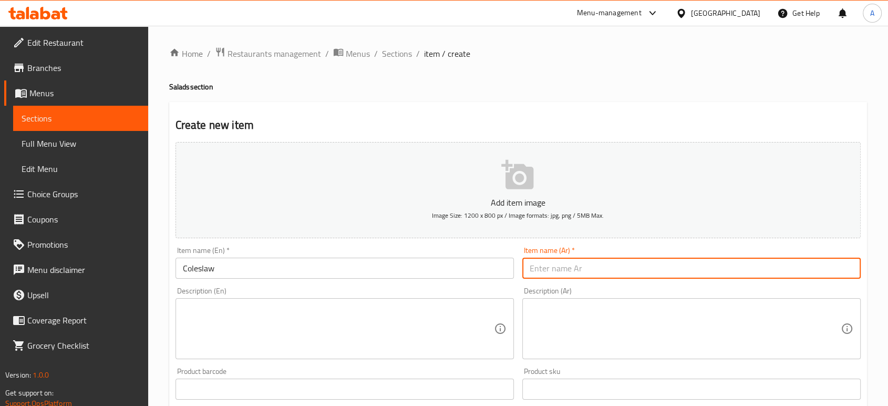
paste input "كلوسلو"
type input "كلوسلو"
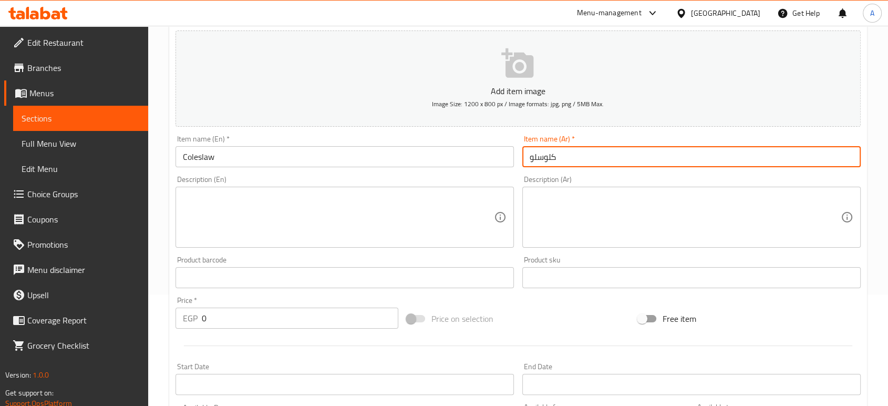
scroll to position [117, 0]
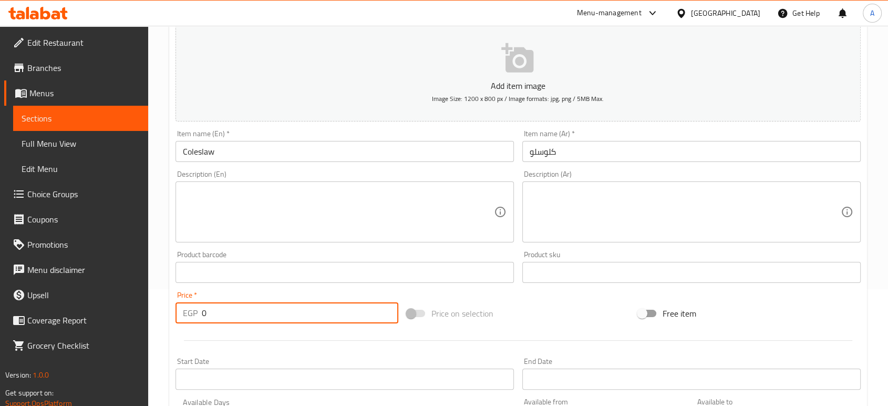
drag, startPoint x: 227, startPoint y: 318, endPoint x: 206, endPoint y: 314, distance: 21.4
click at [206, 314] on input "0" at bounding box center [300, 312] width 197 height 21
drag, startPoint x: 206, startPoint y: 314, endPoint x: 199, endPoint y: 314, distance: 7.4
click at [199, 314] on div "EGP 0 Price *" at bounding box center [287, 312] width 223 height 21
type input "36"
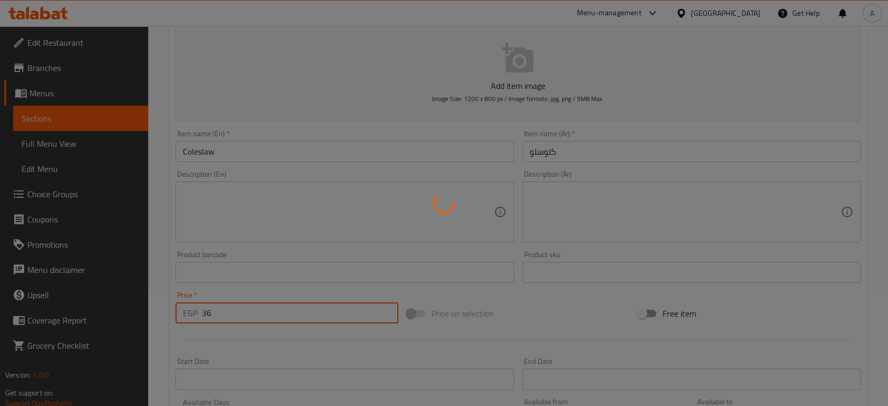
type input "0"
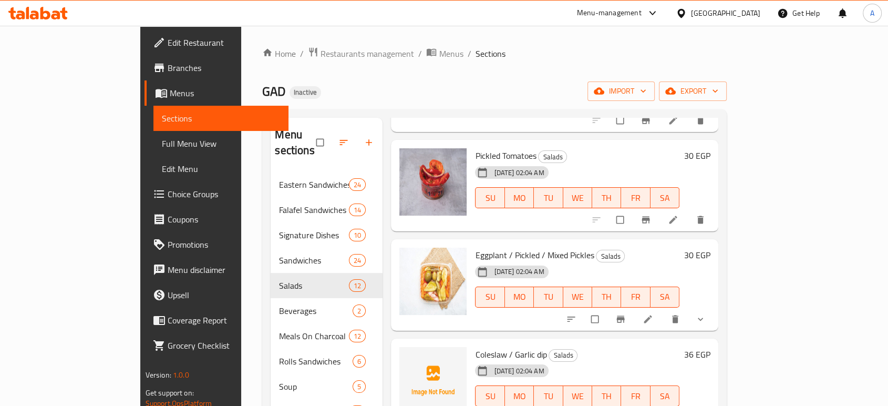
scroll to position [642, 0]
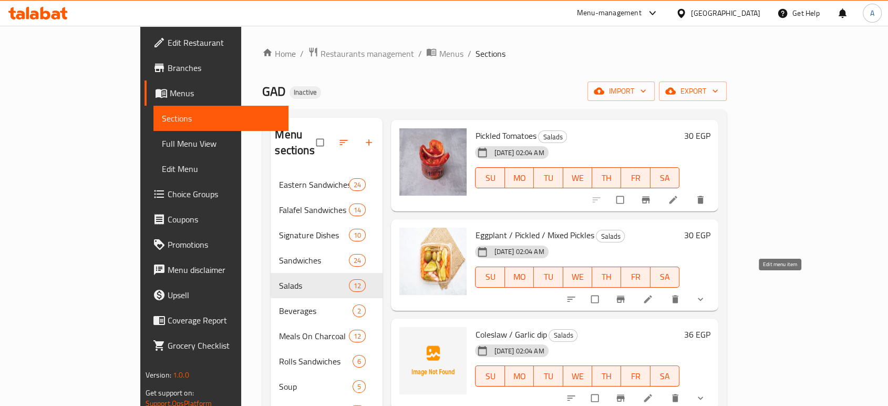
click at [652, 295] on icon at bounding box center [648, 299] width 8 height 8
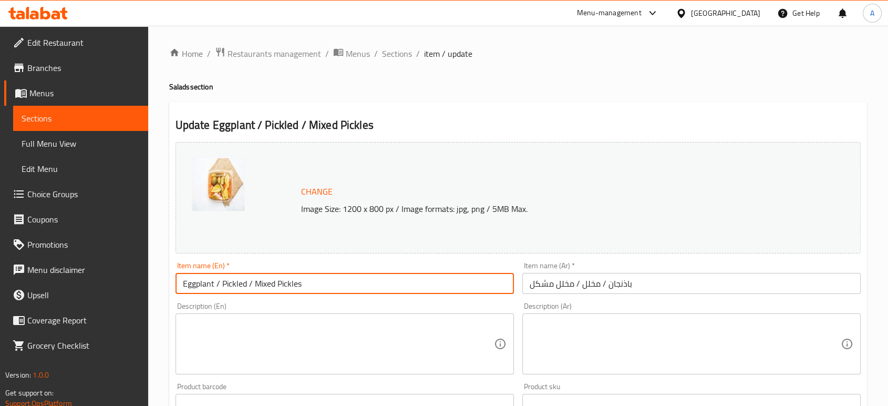
drag, startPoint x: 311, startPoint y: 285, endPoint x: 217, endPoint y: 280, distance: 94.8
click at [217, 280] on input "Eggplant / Pickled / Mixed Pickles" at bounding box center [345, 283] width 338 height 21
type input "Eggplant"
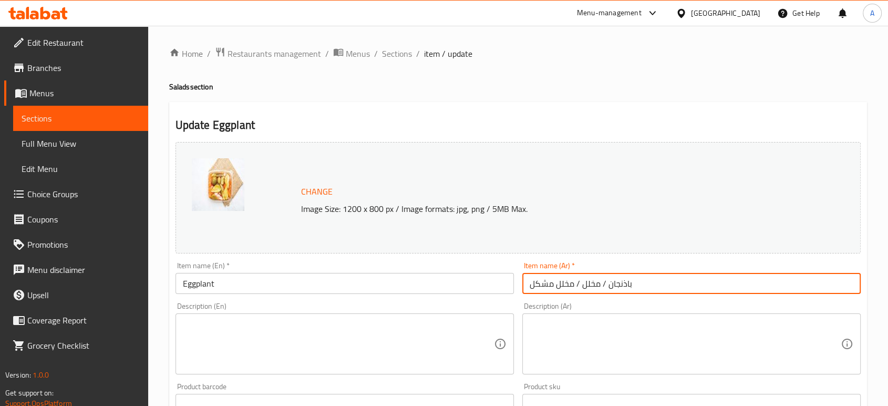
drag, startPoint x: 605, startPoint y: 291, endPoint x: 516, endPoint y: 284, distance: 90.1
click at [516, 284] on div "Change Image Size: 1200 x 800 px / Image formats: jpg, png / 5MB Max. Item name…" at bounding box center [518, 372] width 694 height 468
type input "باذنجان"
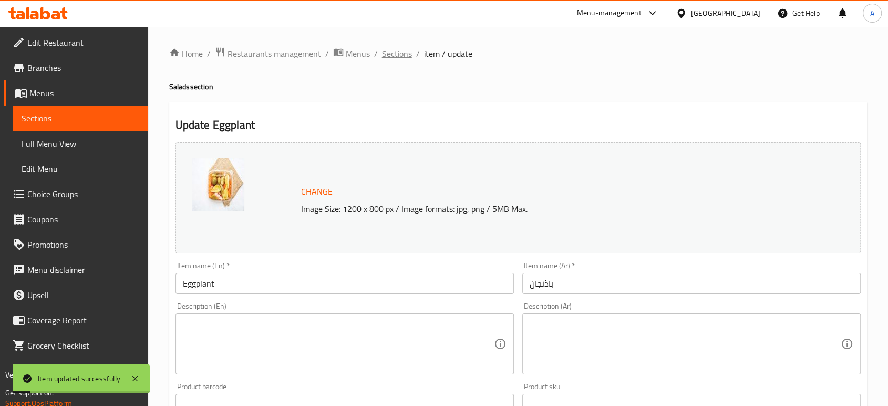
click at [399, 53] on span "Sections" at bounding box center [397, 53] width 30 height 13
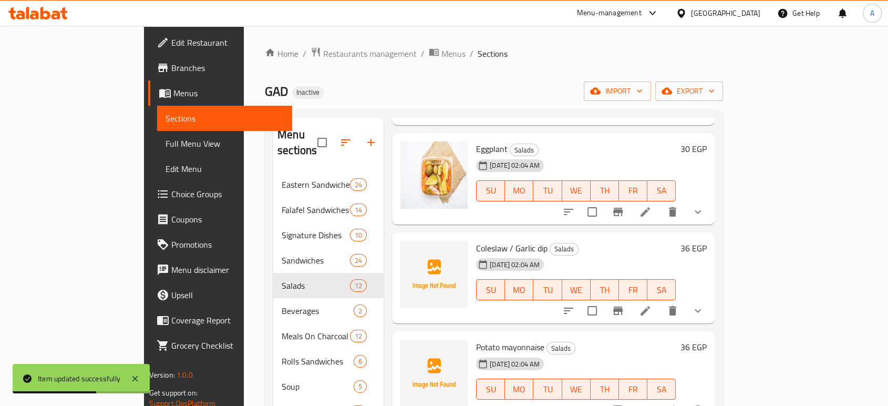
scroll to position [744, 0]
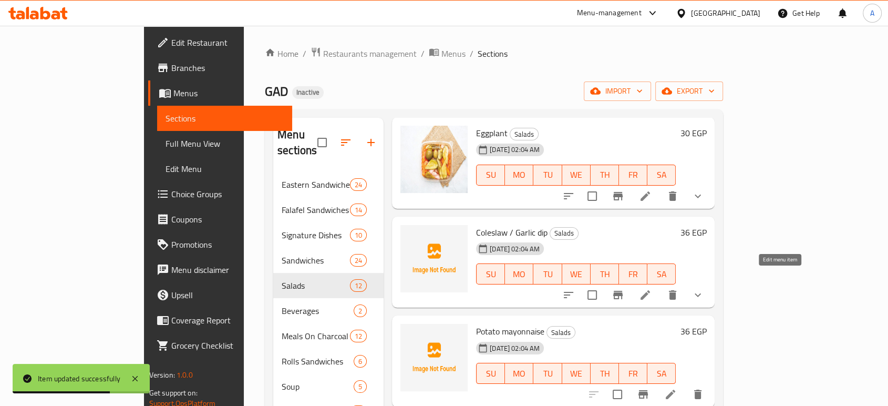
click at [652, 289] on icon at bounding box center [645, 295] width 13 height 13
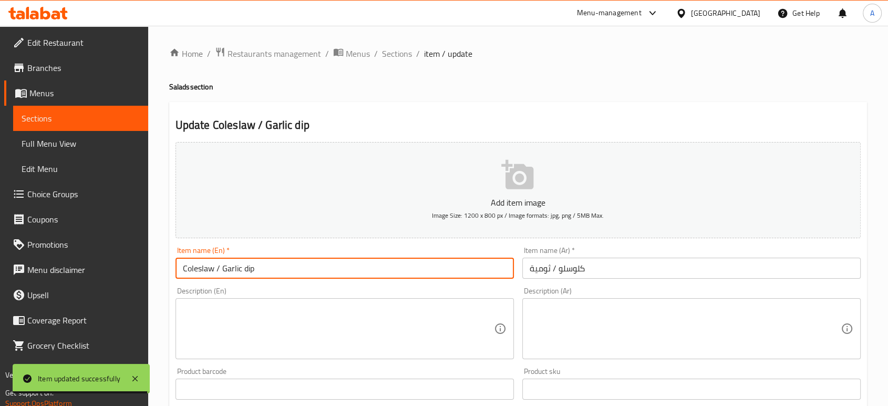
drag, startPoint x: 214, startPoint y: 272, endPoint x: 176, endPoint y: 262, distance: 40.1
click at [176, 262] on input "Coleslaw / Garlic dip" at bounding box center [345, 268] width 338 height 21
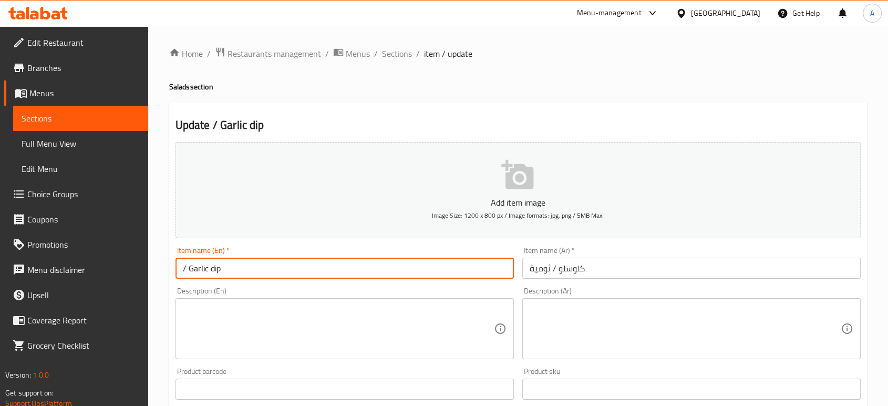
type input "/ Garlic dip"
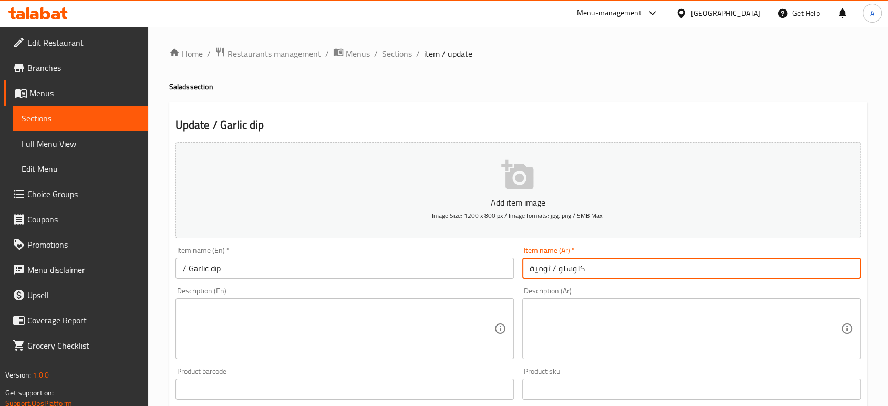
drag, startPoint x: 555, startPoint y: 272, endPoint x: 611, endPoint y: 272, distance: 56.2
click at [611, 272] on input "كلوسلو / ثومية" at bounding box center [691, 268] width 338 height 21
type input "/ ثومية"
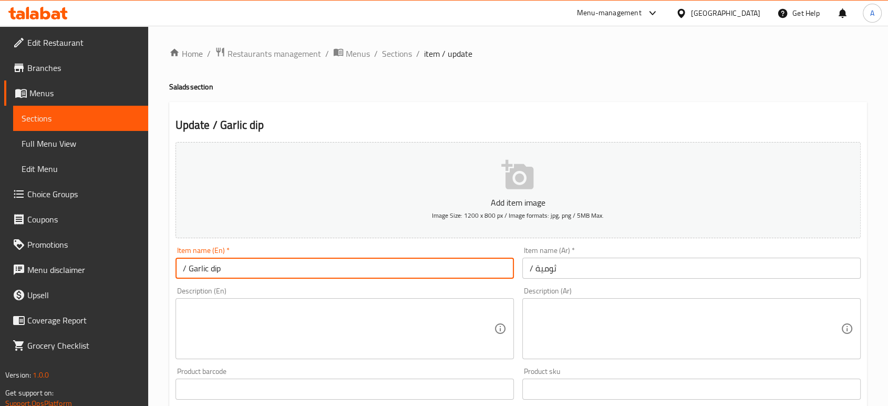
drag, startPoint x: 187, startPoint y: 271, endPoint x: 177, endPoint y: 271, distance: 9.5
click at [177, 271] on input "/ Garlic dip" at bounding box center [345, 268] width 338 height 21
type input "Garlic dip"
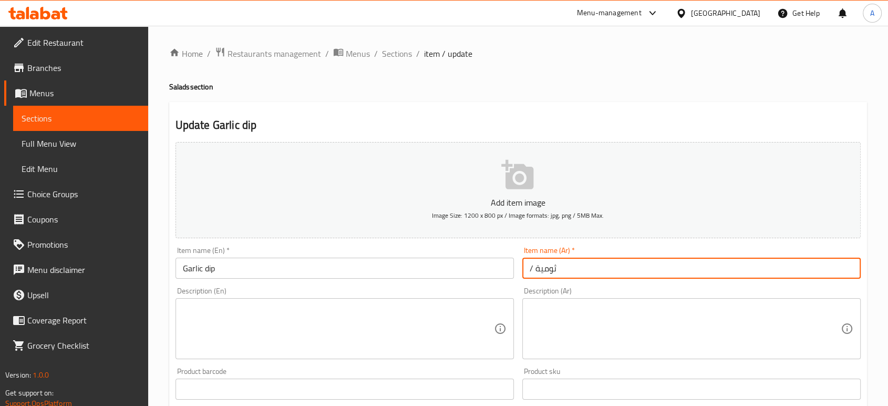
drag, startPoint x: 534, startPoint y: 272, endPoint x: 524, endPoint y: 272, distance: 10.0
click at [524, 272] on input "/ ثومية" at bounding box center [691, 268] width 338 height 21
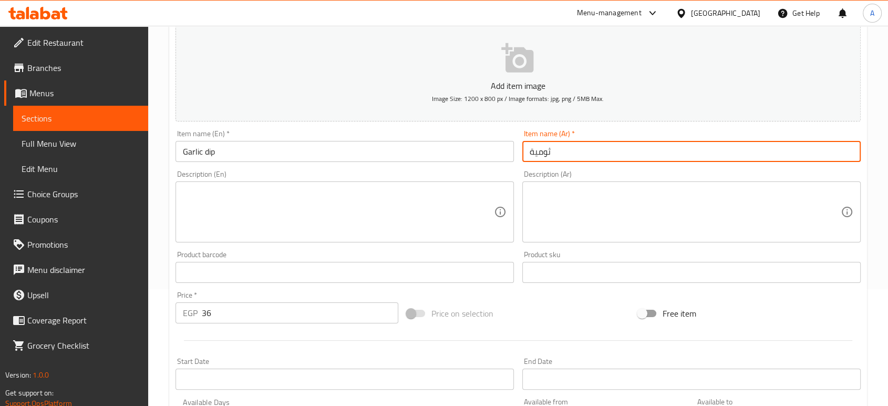
scroll to position [292, 0]
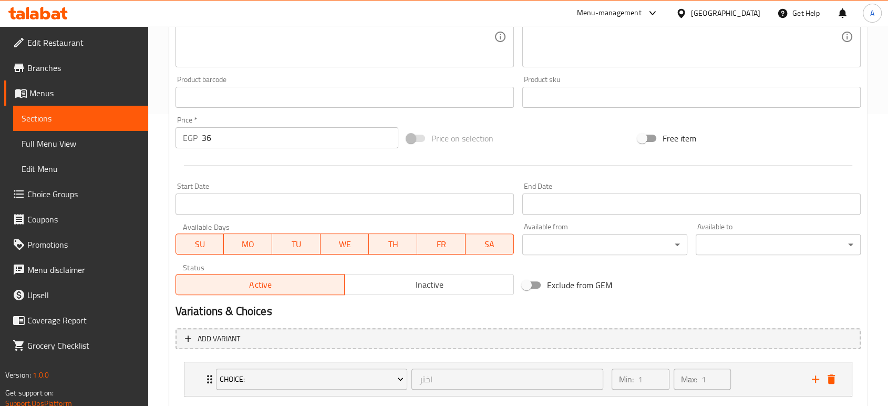
type input "ثومية"
click at [831, 378] on icon "delete" at bounding box center [831, 378] width 7 height 9
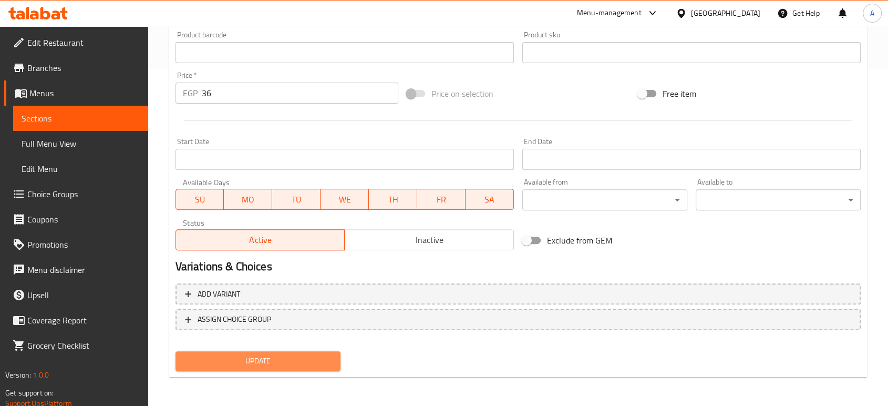
click at [309, 354] on span "Update" at bounding box center [258, 360] width 148 height 13
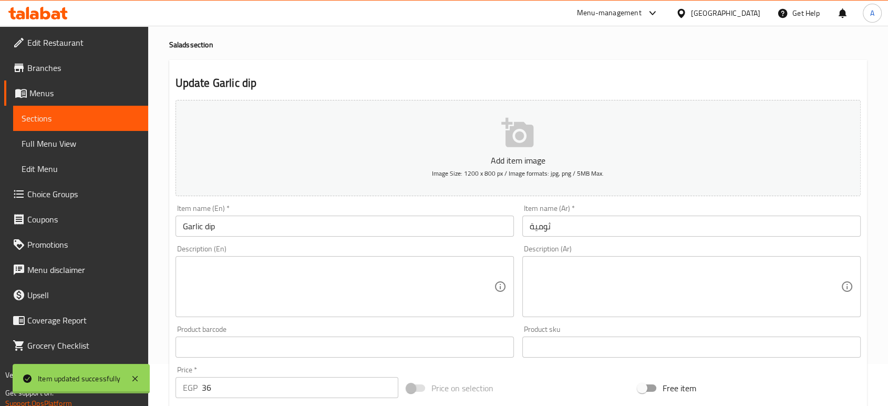
scroll to position [0, 0]
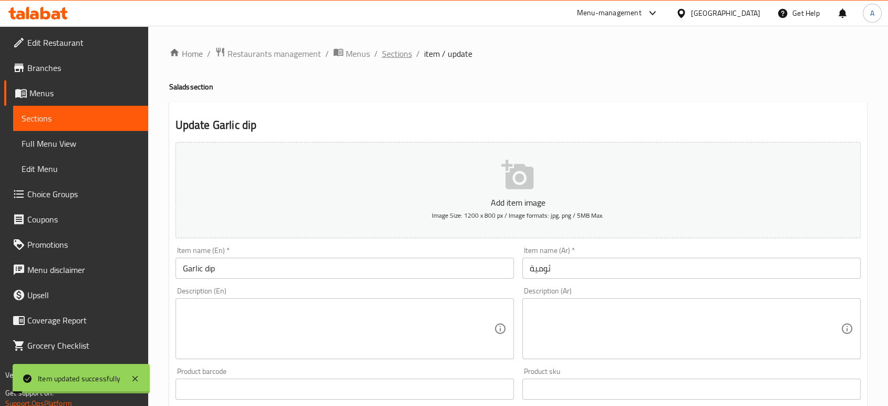
click at [400, 58] on span "Sections" at bounding box center [397, 53] width 30 height 13
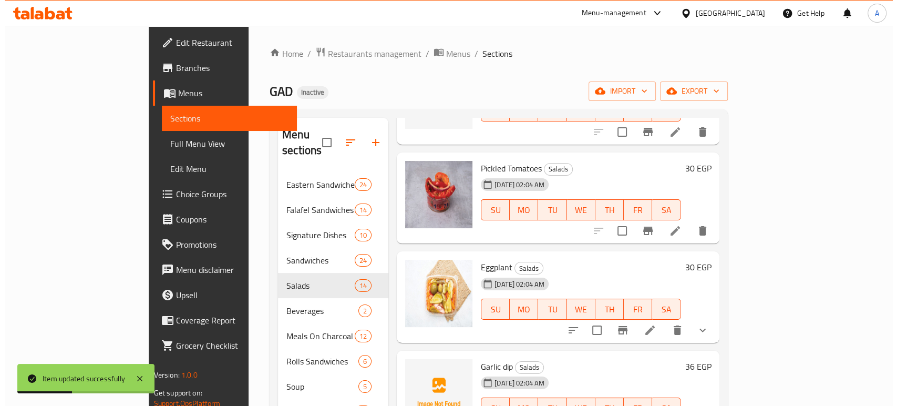
scroll to position [817, 0]
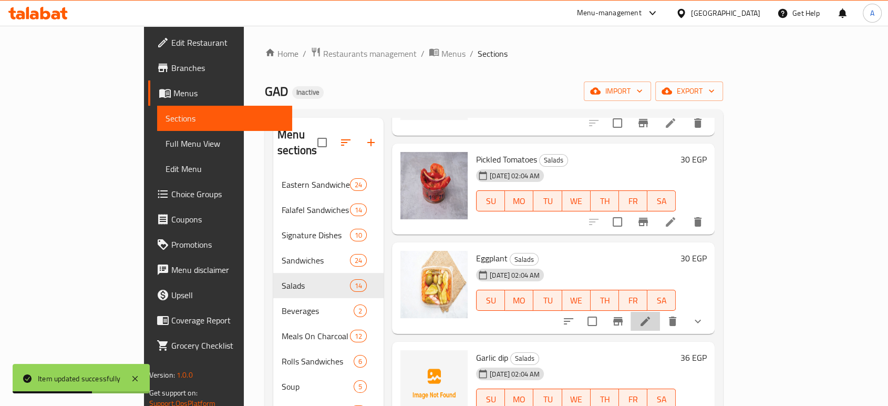
click at [660, 312] on li at bounding box center [645, 321] width 29 height 19
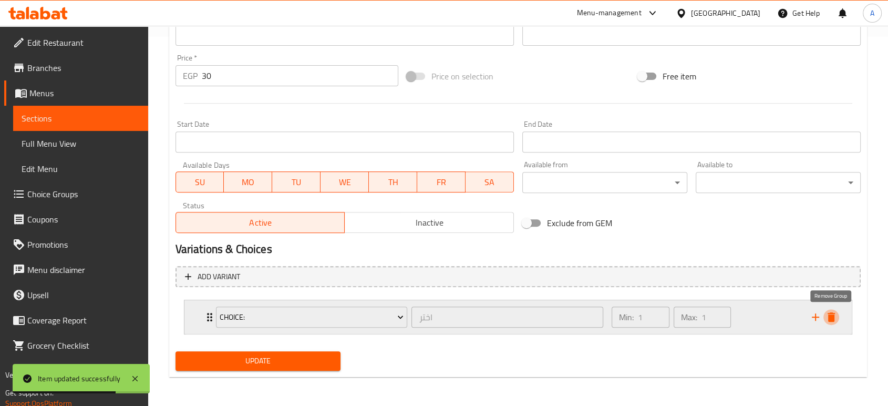
click at [827, 316] on icon "delete" at bounding box center [831, 317] width 13 height 13
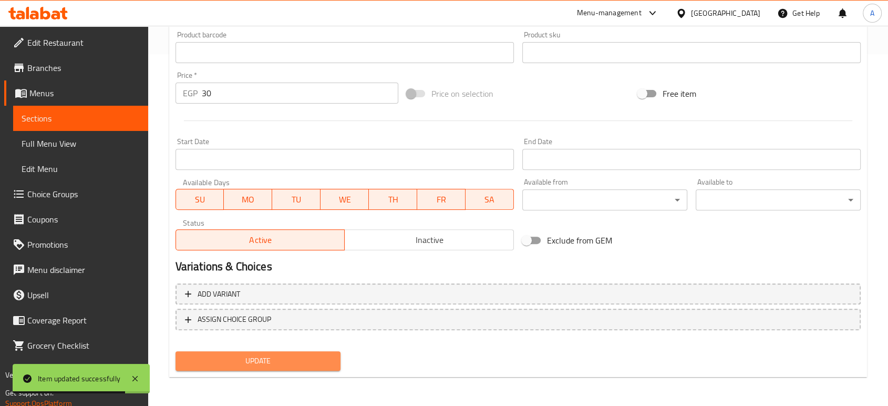
click at [298, 369] on button "Update" at bounding box center [258, 360] width 165 height 19
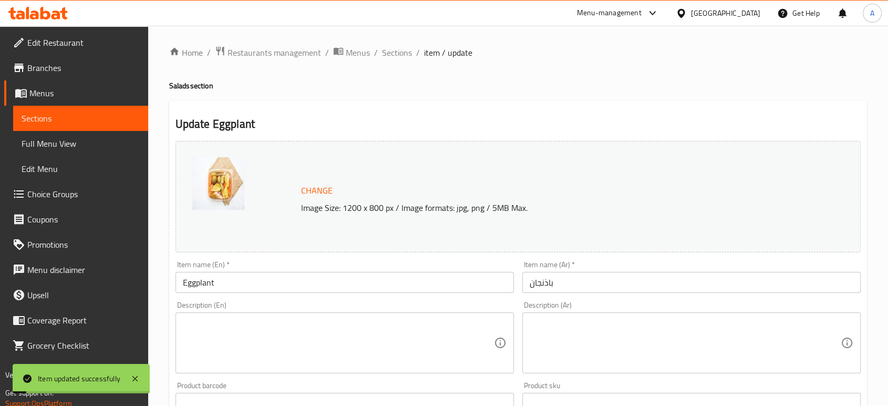
scroll to position [0, 0]
click at [404, 57] on span "Sections" at bounding box center [397, 53] width 30 height 13
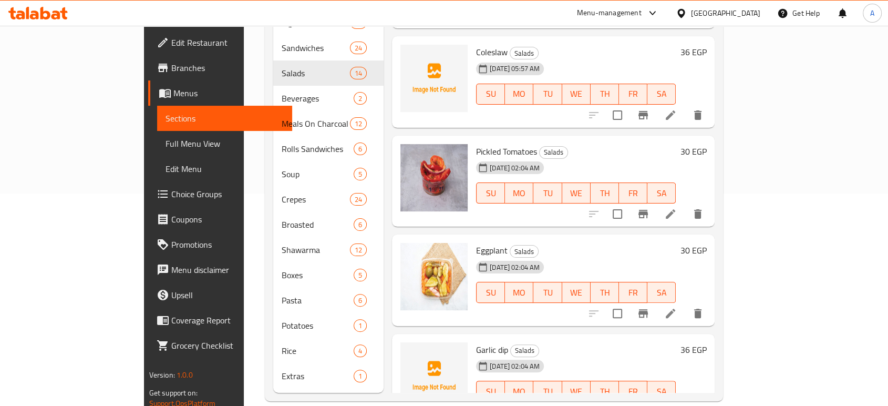
scroll to position [460, 0]
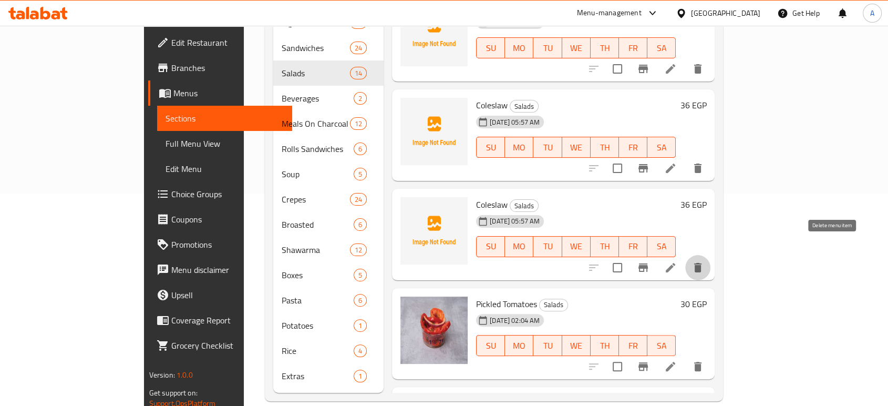
click at [711, 258] on button "delete" at bounding box center [697, 267] width 25 height 25
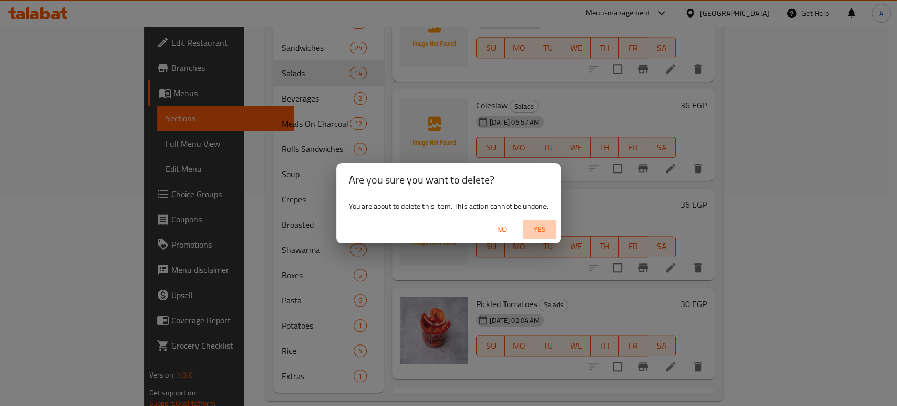
click at [544, 230] on span "Yes" at bounding box center [539, 229] width 25 height 13
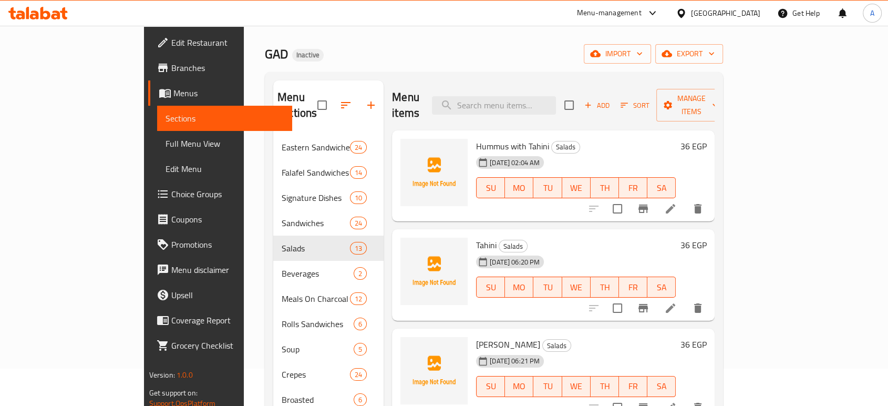
scroll to position [0, 0]
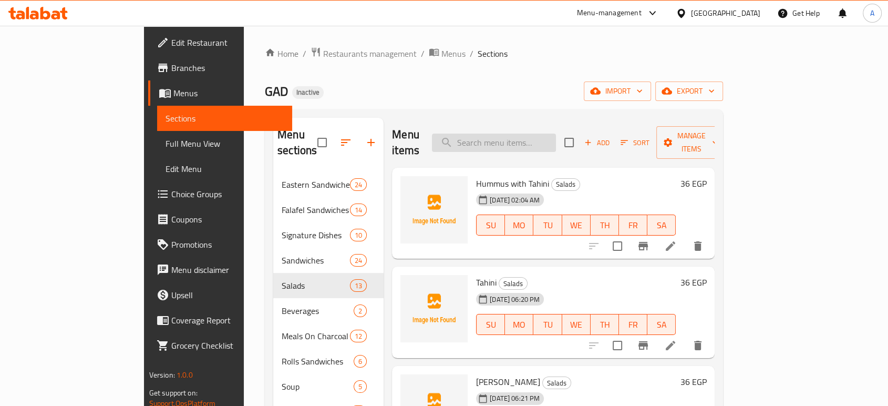
click at [556, 133] on input "search" at bounding box center [494, 142] width 124 height 18
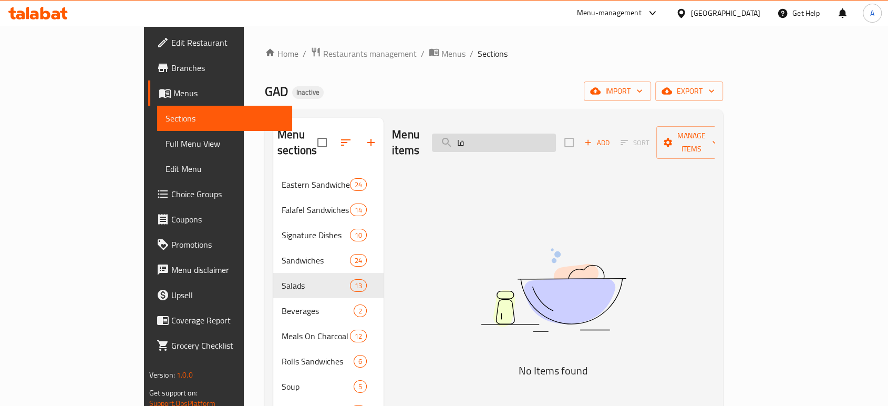
type input "ف"
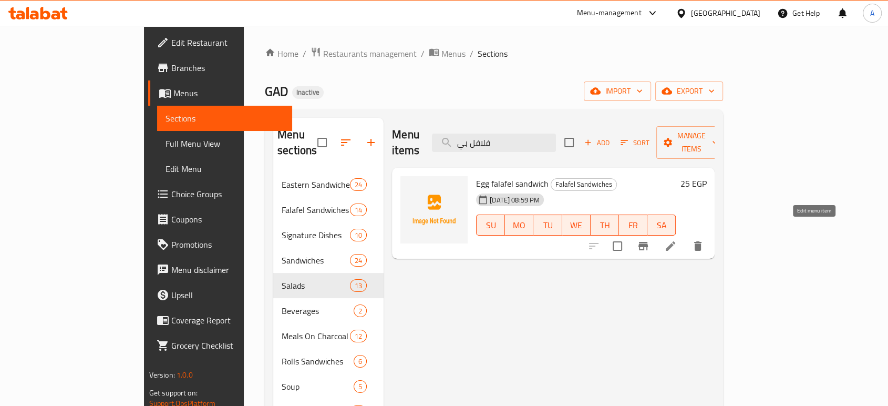
type input "فلافل بي"
click at [675, 241] on icon at bounding box center [670, 245] width 9 height 9
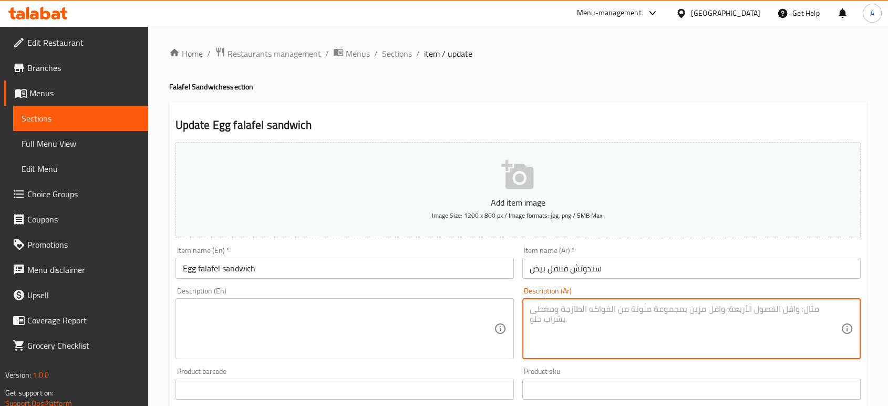
click at [622, 322] on textarea at bounding box center [685, 329] width 311 height 50
paste textarea "Crispy fried falafel piece with eggplant, served in a sandwich."
type textarea "Crispy fried falafel piece with eggplant, served in a sandwich."
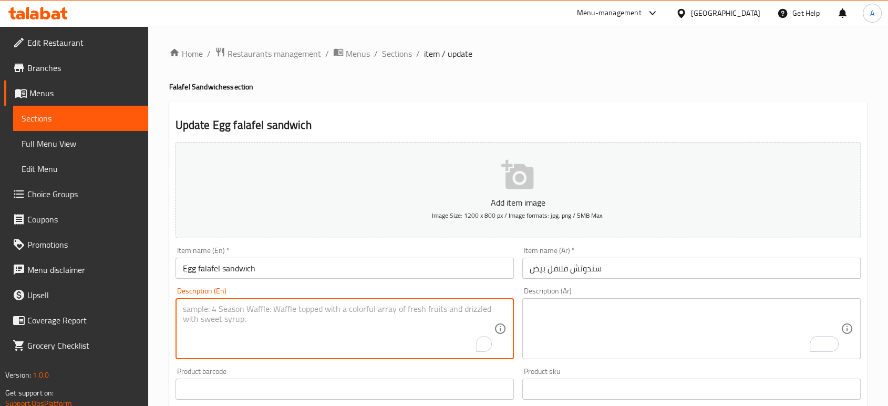
click at [331, 337] on textarea "To enrich screen reader interactions, please activate Accessibility in Grammarl…" at bounding box center [338, 329] width 311 height 50
paste textarea "Crispy fried falafel piece with eggplant, served in a sandwich."
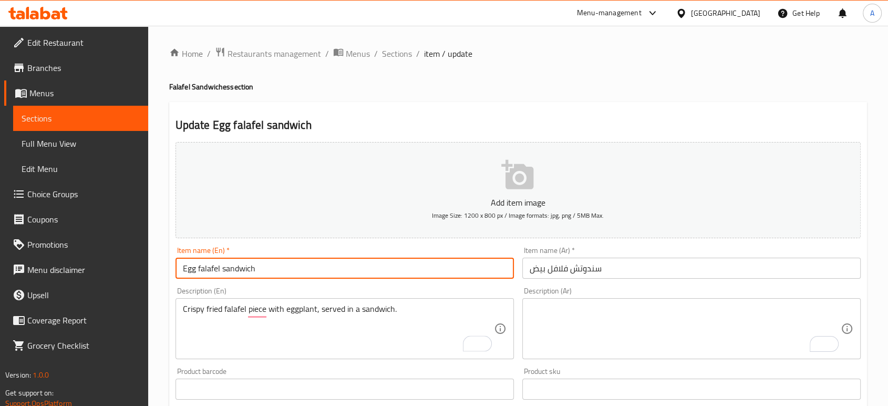
click at [190, 267] on input "Egg falafel sandwich" at bounding box center [345, 268] width 338 height 21
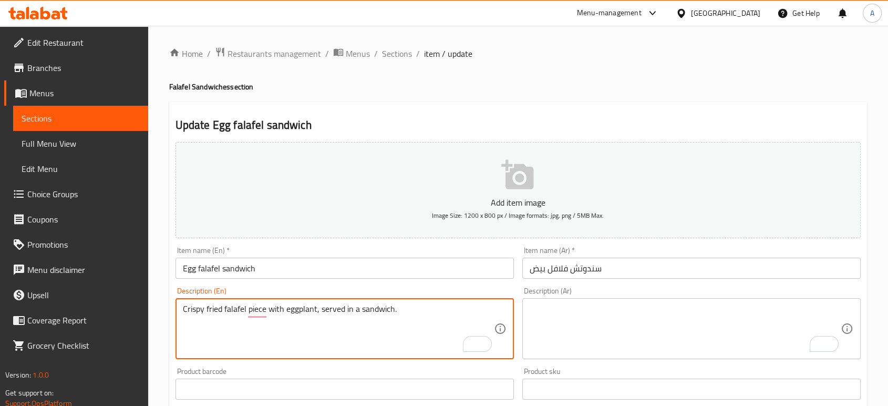
click at [298, 305] on textarea "Crispy fried falafel piece with eggplant, served in a sandwich." at bounding box center [338, 329] width 311 height 50
paste textarea "Egg"
click at [321, 306] on textarea "Crispy fried falafel piece with Egg , served in a sandwich." at bounding box center [338, 329] width 311 height 50
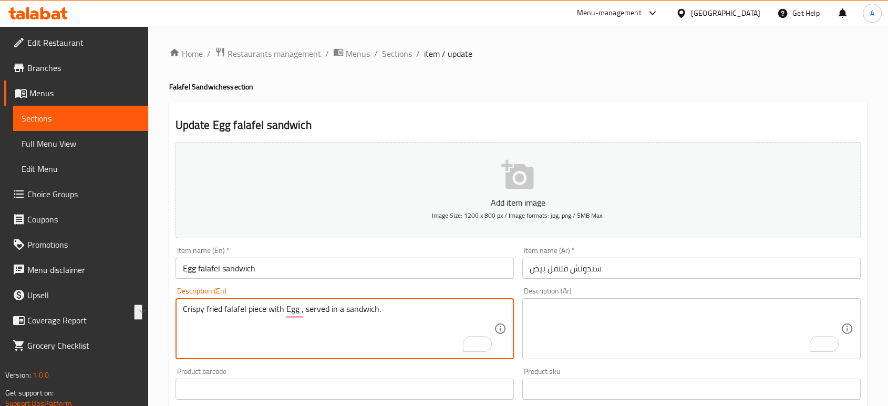
type textarea "Crispy fried falafel piece with Egg , served in a sandwich."
click at [593, 331] on textarea "To enrich screen reader interactions, please activate Accessibility in Grammarl…" at bounding box center [685, 329] width 311 height 50
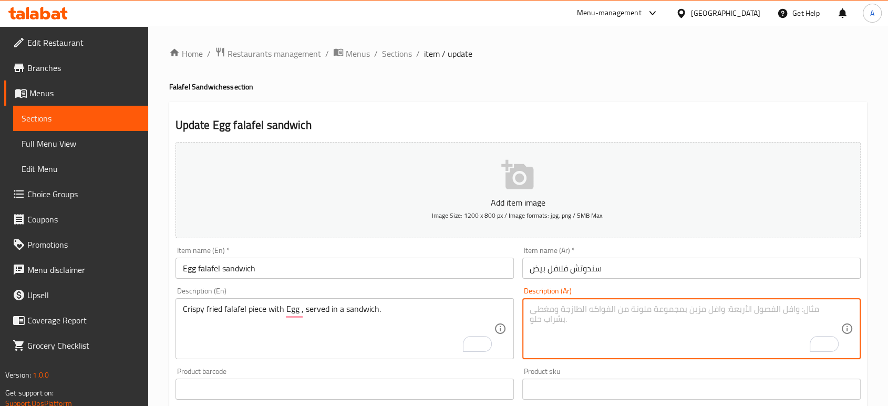
paste textarea "قطعة فلافل [GEOGRAPHIC_DATA] مقرمشة مع بيض، تقدم في [GEOGRAPHIC_DATA]."
type textarea "قطعة فلافل [GEOGRAPHIC_DATA] مقرمشة مع بيض، تقدم في [GEOGRAPHIC_DATA]."
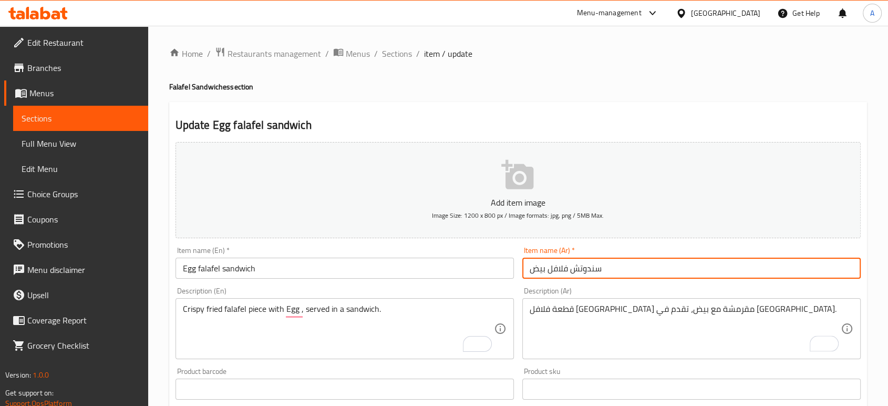
click at [626, 270] on input "سندوتش فلافل بيض" at bounding box center [691, 268] width 338 height 21
click at [625, 265] on input "سندوتش فلافل بيض" at bounding box center [691, 268] width 338 height 21
click at [396, 57] on span "Sections" at bounding box center [397, 53] width 30 height 13
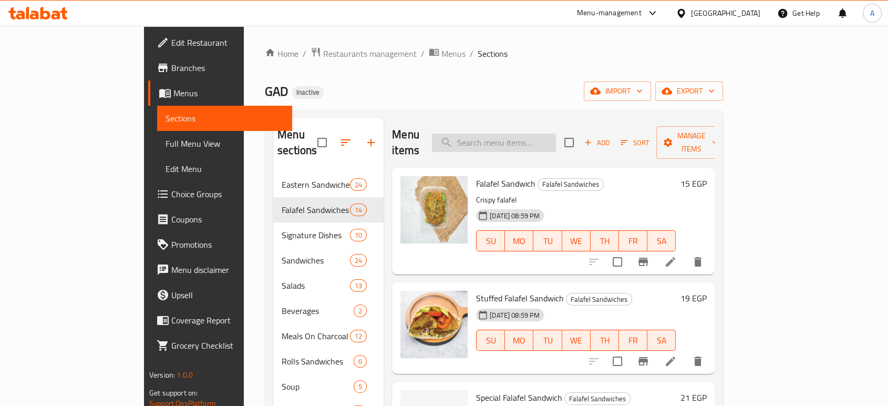
click at [545, 138] on input "search" at bounding box center [494, 142] width 124 height 18
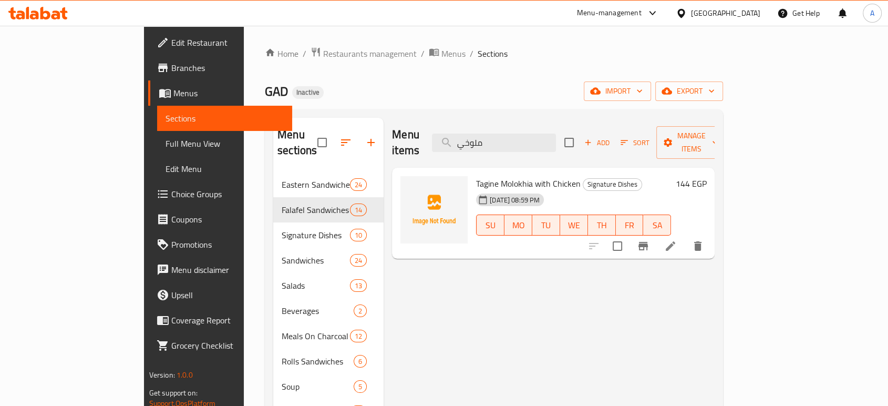
type input "ملوخي"
click at [685, 236] on li at bounding box center [670, 245] width 29 height 19
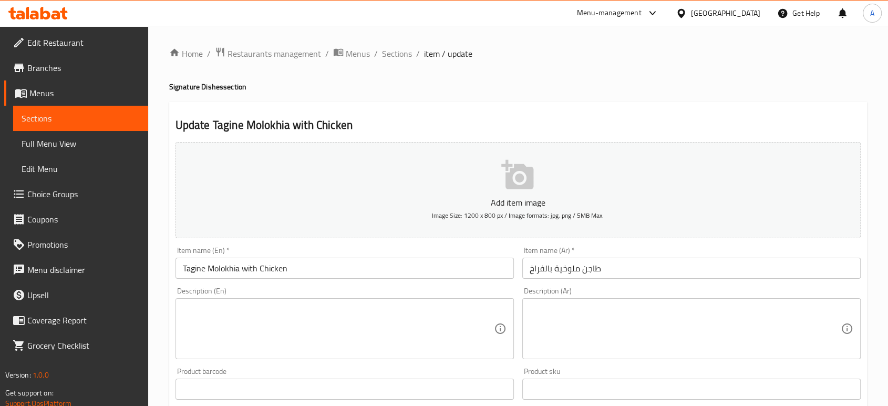
click at [376, 322] on textarea at bounding box center [338, 329] width 311 height 50
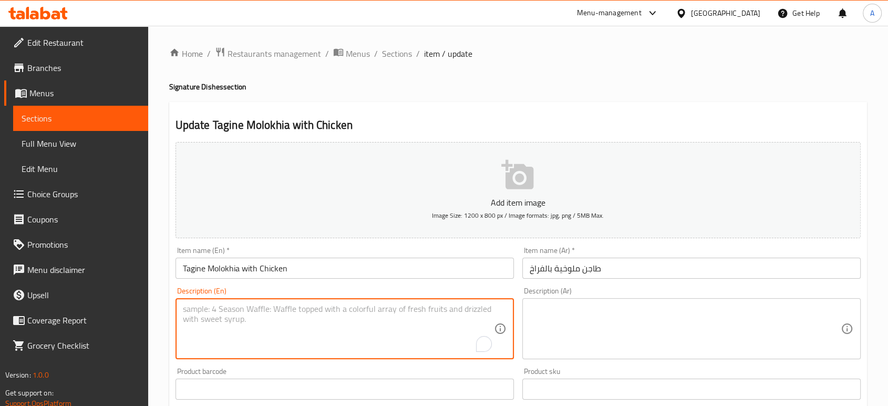
paste textarea "Chicken, minced Molokhia, garlic, and spices."
type textarea "Chicken, minced Molokhia, garlic, and spices."
click at [573, 337] on textarea at bounding box center [685, 329] width 311 height 50
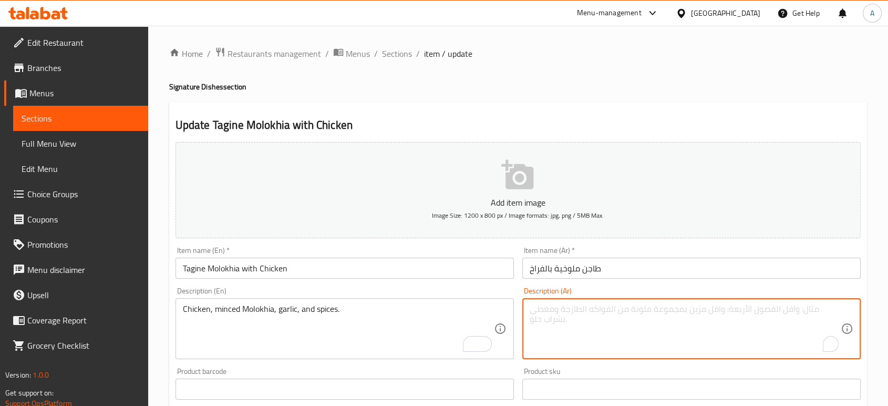
paste textarea "دجاج، ملوخية مفرومة، ثوم و بهارات"
type textarea "دجاج، ملوخية مفرومة، ثوم و بهارات"
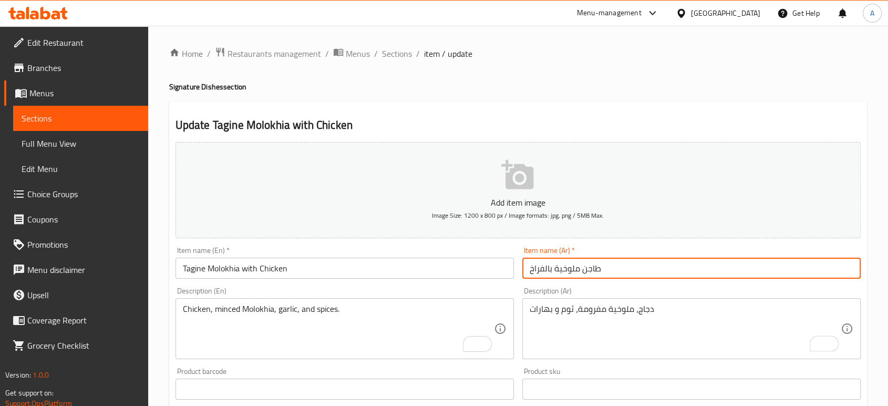
click at [605, 264] on input "طاجن ملوخية بالفراخ" at bounding box center [691, 268] width 338 height 21
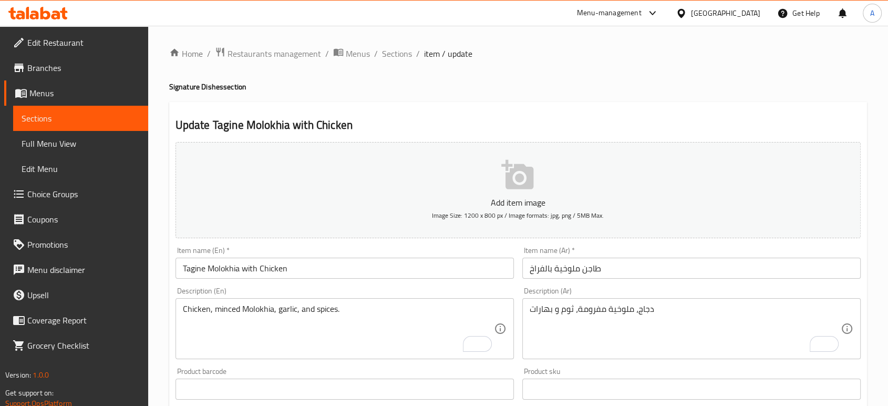
click at [783, 106] on div "Update Tagine Molokhia with Chicken Add item image Image Size: 1200 x 800 px / …" at bounding box center [518, 408] width 698 height 612
click at [647, 269] on input "طاجن ملوخية بالفراخ" at bounding box center [691, 268] width 338 height 21
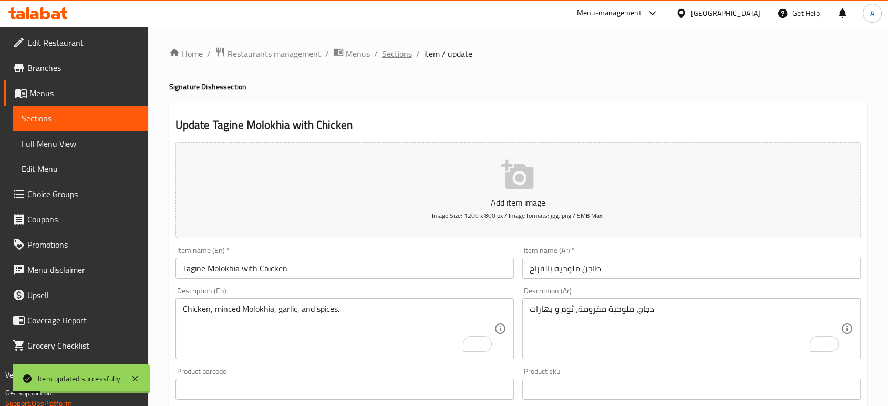
click at [396, 55] on span "Sections" at bounding box center [397, 53] width 30 height 13
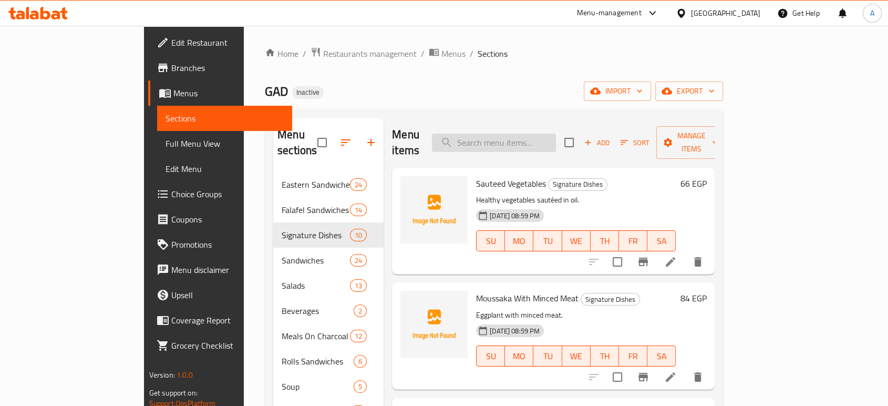
click at [524, 135] on input "search" at bounding box center [494, 142] width 124 height 18
paste input "Pommes Frites Sausage Sandwiches"
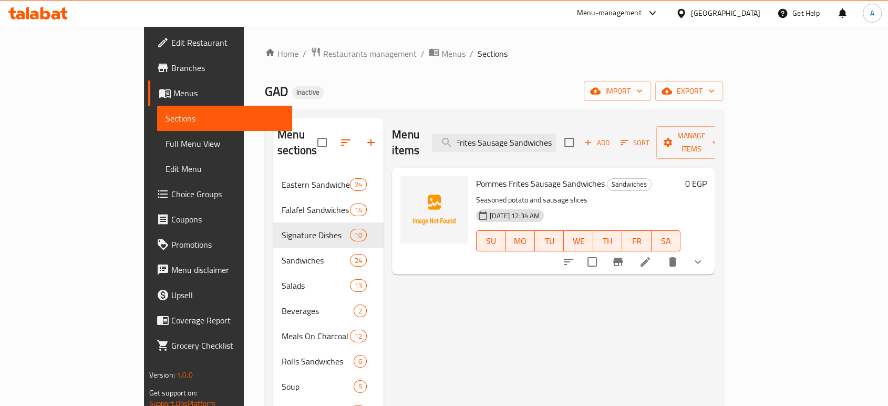
type input "Pommes Frites Sausage Sandwiches"
click at [660, 253] on li at bounding box center [645, 261] width 29 height 19
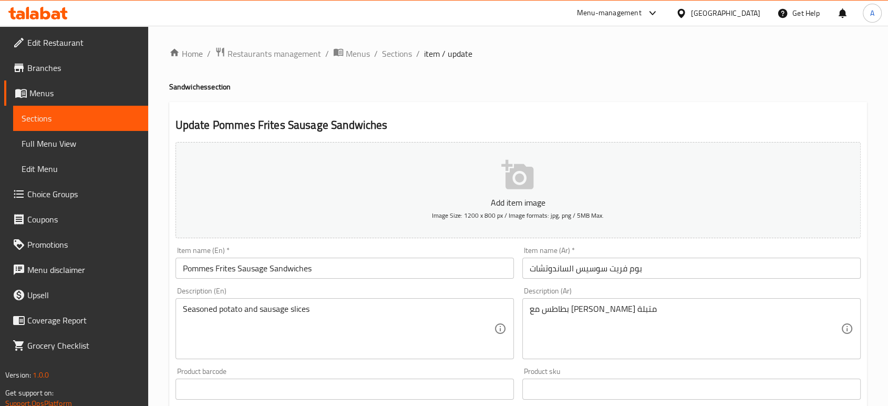
click at [248, 265] on input "Pommes Frites Sausage Sandwiches" at bounding box center [345, 268] width 338 height 21
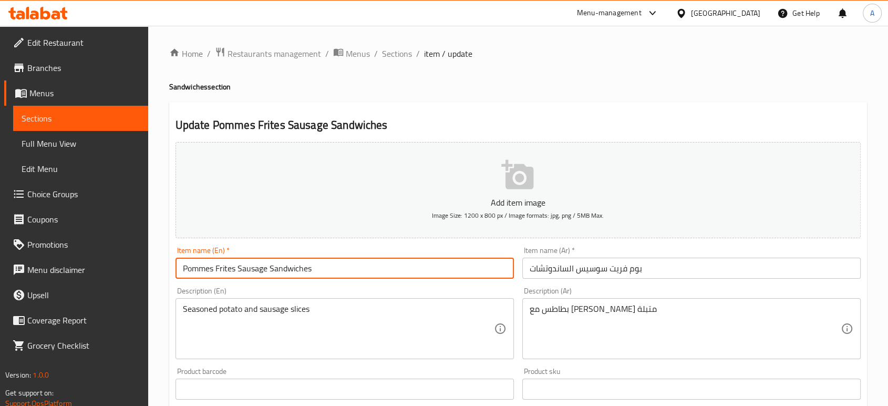
click at [248, 265] on input "Pommes Frites Sausage Sandwiches" at bounding box center [345, 268] width 338 height 21
paste input "Hot Dog"
type input "Pommes Frites Hot Dog Sandwiches"
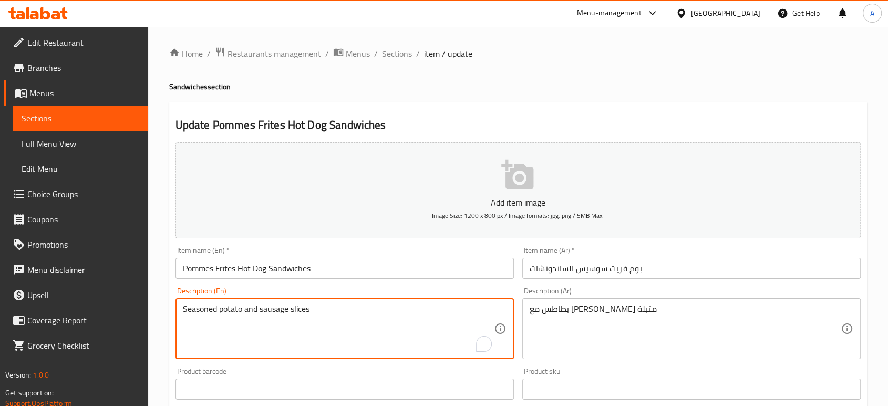
click at [282, 310] on textarea "Seasoned potato and sausage slices" at bounding box center [338, 329] width 311 height 50
paste textarea "Hot Dog"
type textarea "Seasoned potato and Hot Dog slices"
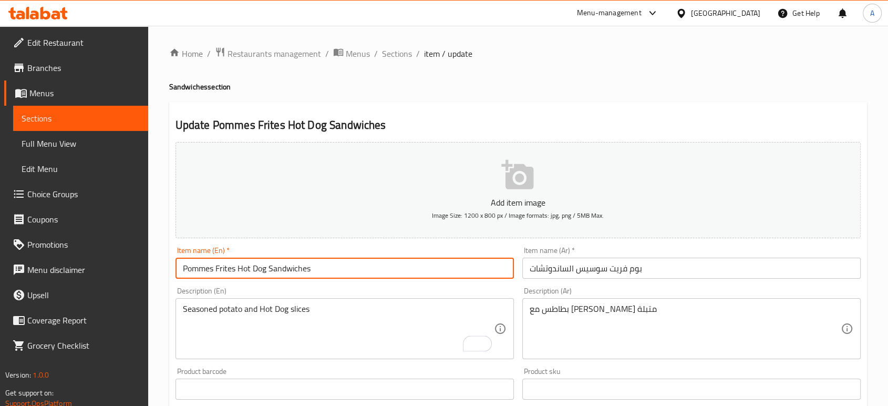
click at [356, 261] on input "Pommes Frites Hot Dog Sandwiches" at bounding box center [345, 268] width 338 height 21
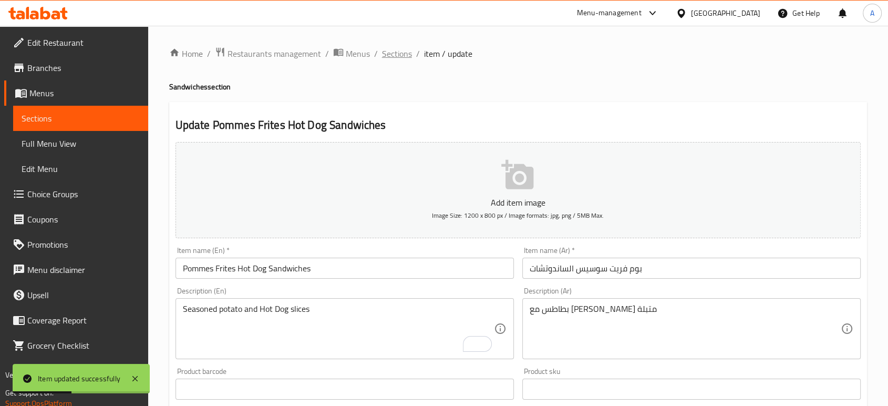
click at [396, 58] on span "Sections" at bounding box center [397, 53] width 30 height 13
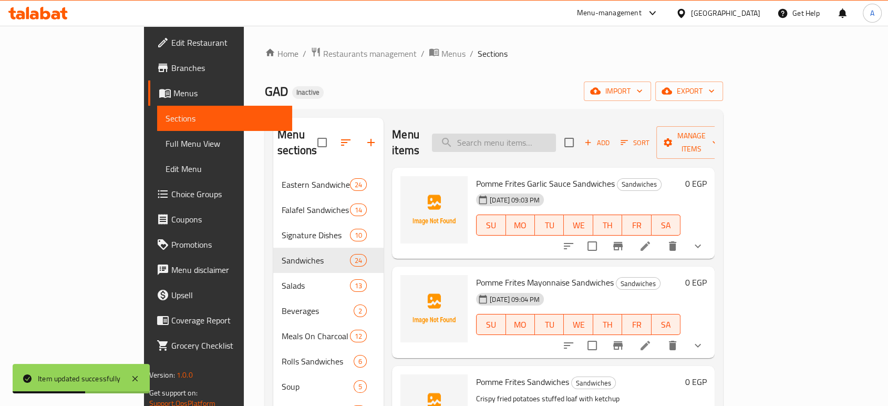
click at [509, 133] on input "search" at bounding box center [494, 142] width 124 height 18
paste input "Pommes Frites Sausage Sandwiches"
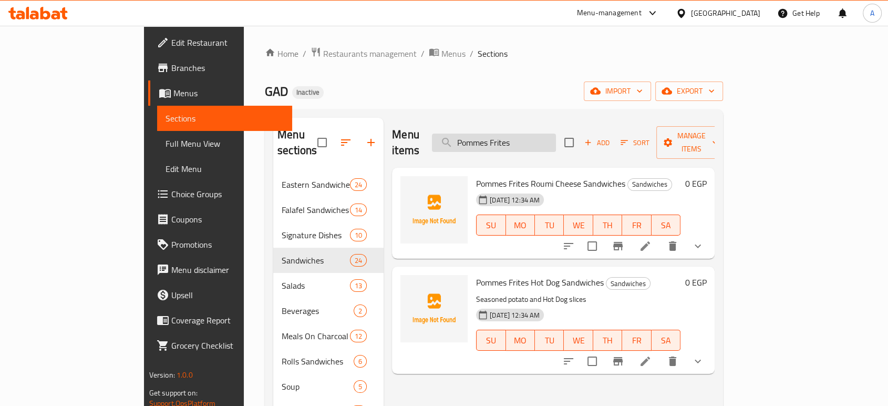
click at [526, 133] on input "Pommes Frites" at bounding box center [494, 142] width 124 height 18
paste input "Sausage Sandwiches"
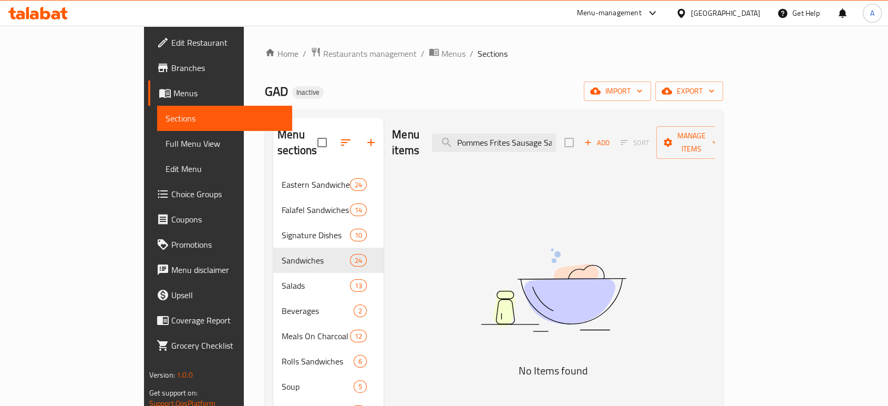
drag, startPoint x: 513, startPoint y: 132, endPoint x: 357, endPoint y: 119, distance: 157.2
click at [392, 119] on div "Menu items Pommes Frites Sausage Sandwiches Add Sort Manage items" at bounding box center [553, 143] width 323 height 50
drag, startPoint x: 525, startPoint y: 137, endPoint x: 374, endPoint y: 123, distance: 152.0
click at [392, 123] on div "Menu items ites Sausage Sandwiches Add Sort Manage items" at bounding box center [553, 143] width 323 height 50
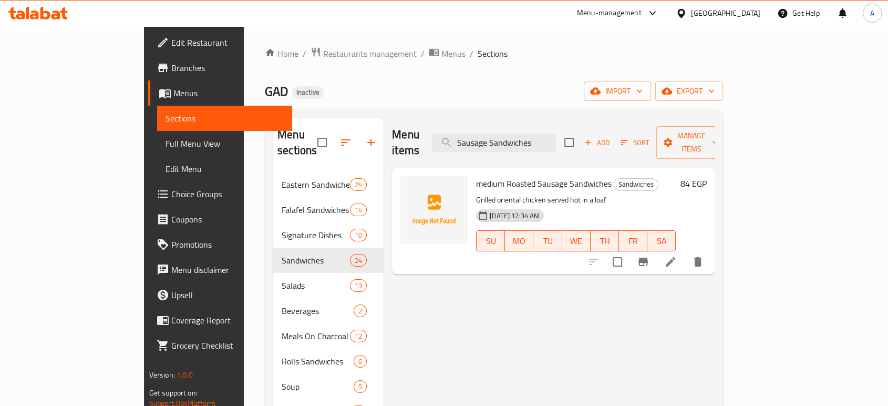
type input "Sausage Sandwiches"
click at [675, 257] on icon at bounding box center [670, 261] width 9 height 9
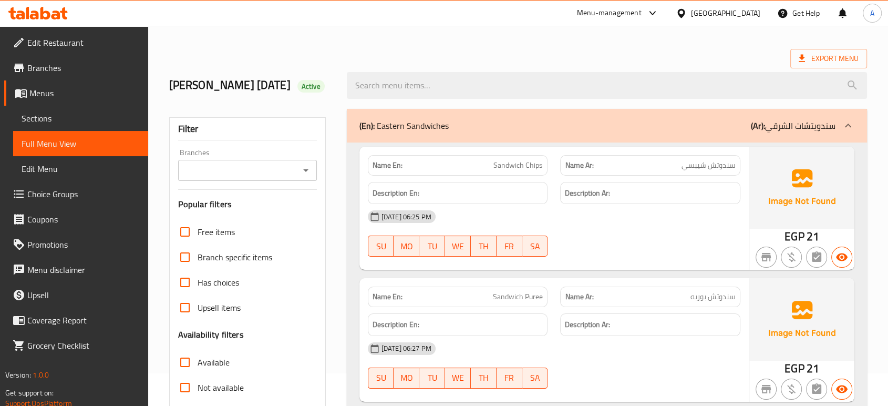
scroll to position [350, 0]
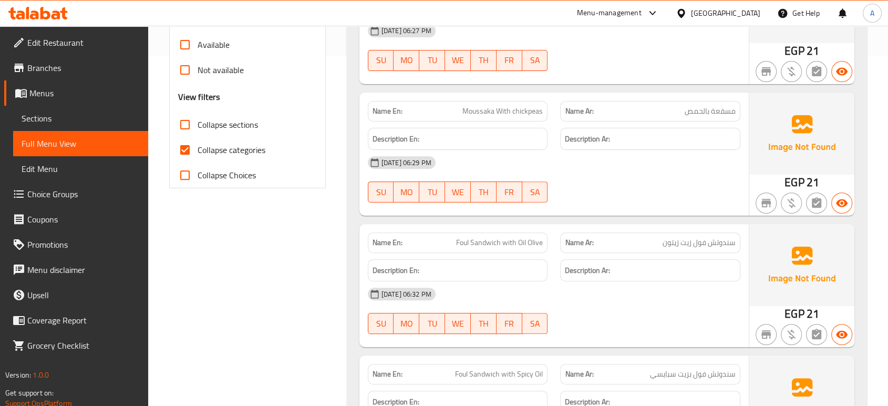
click at [215, 157] on label "Collapse categories" at bounding box center [218, 149] width 93 height 25
click at [198, 157] on input "Collapse categories" at bounding box center [184, 149] width 25 height 25
checkbox input "false"
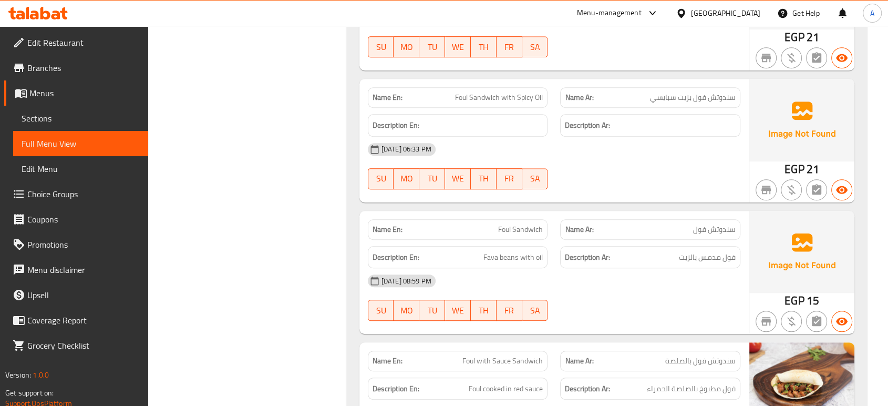
scroll to position [642, 0]
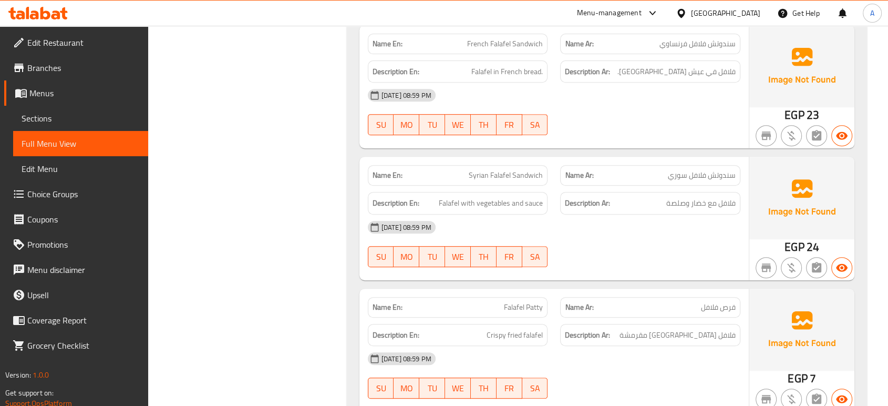
scroll to position [4508, 0]
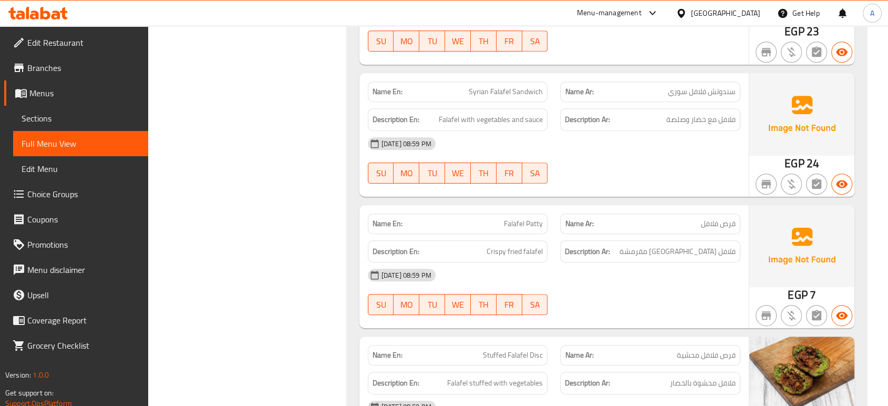
click at [730, 221] on span "قرص فلافل" at bounding box center [718, 223] width 35 height 11
copy span "قرص فلافل"
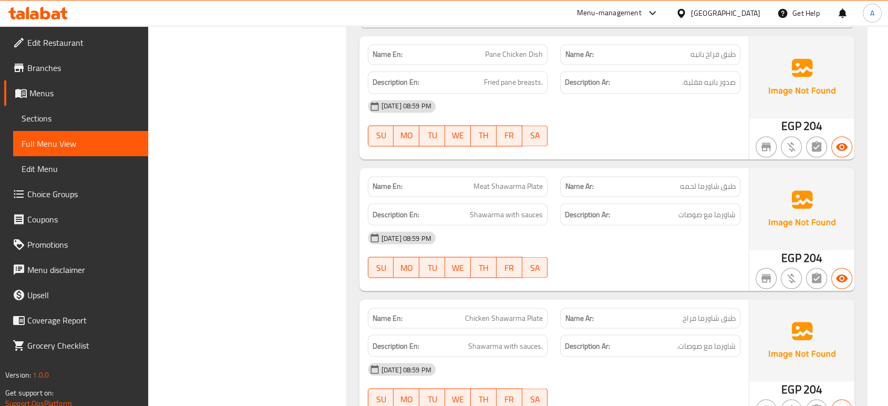
scroll to position [5807, 0]
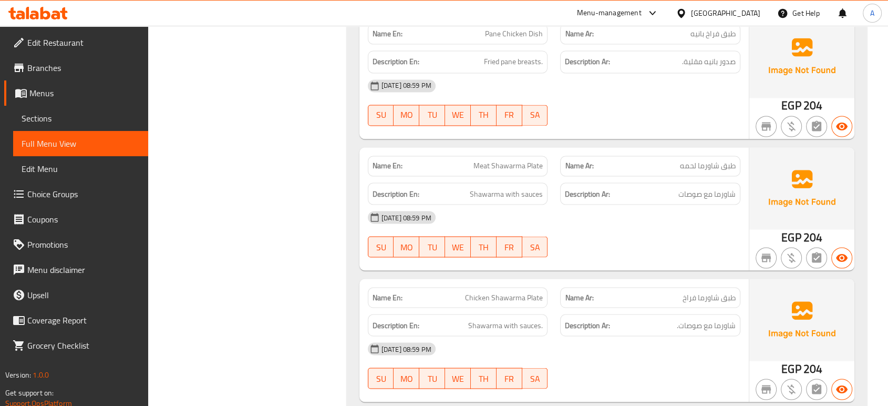
click at [736, 251] on div at bounding box center [650, 257] width 193 height 13
click at [735, 236] on div "06-10-2025 08:59 PM SU MO TU WE TH FR SA" at bounding box center [554, 233] width 385 height 59
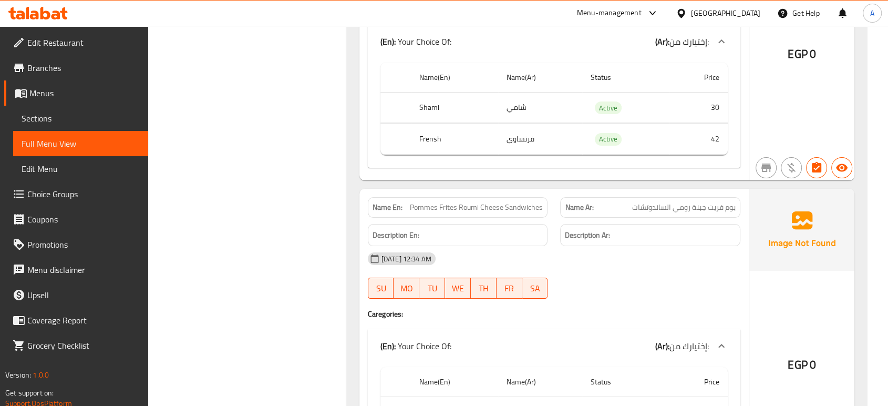
scroll to position [9893, 0]
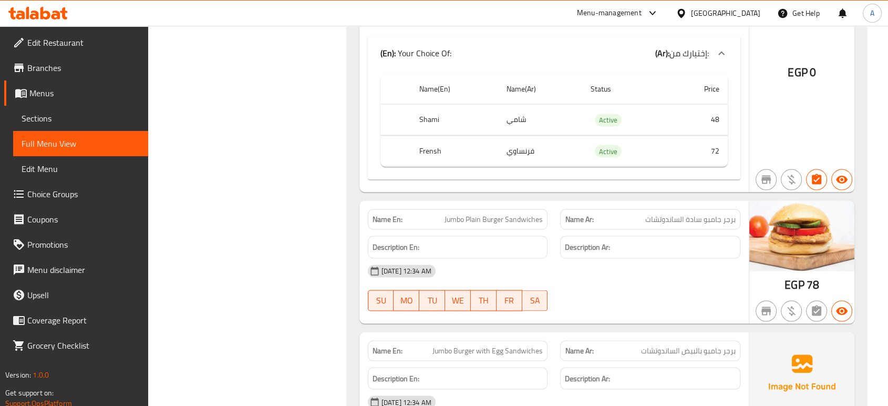
click at [470, 213] on span "Jumbo Plain Burger Sandwiches" at bounding box center [494, 218] width 98 height 11
drag, startPoint x: 504, startPoint y: 207, endPoint x: 468, endPoint y: 198, distance: 37.2
click at [468, 213] on span "Jumbo Plain Burger Sandwiches" at bounding box center [494, 218] width 98 height 11
copy span "Plain Burger"
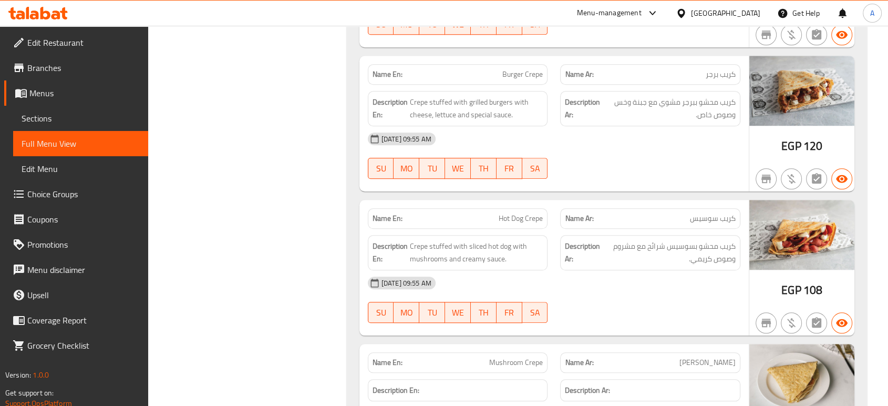
scroll to position [8358, 0]
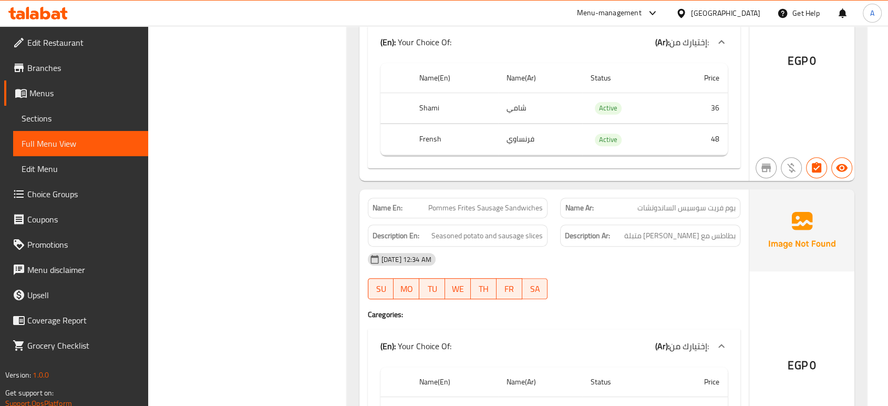
click at [532, 211] on div "Name En: Pommes Frites Sausage Sandwiches" at bounding box center [458, 208] width 180 height 20
click at [531, 209] on span "Pommes Frites Sausage Sandwiches" at bounding box center [485, 207] width 115 height 11
copy span "Pommes Frites Sausage Sandwiches"
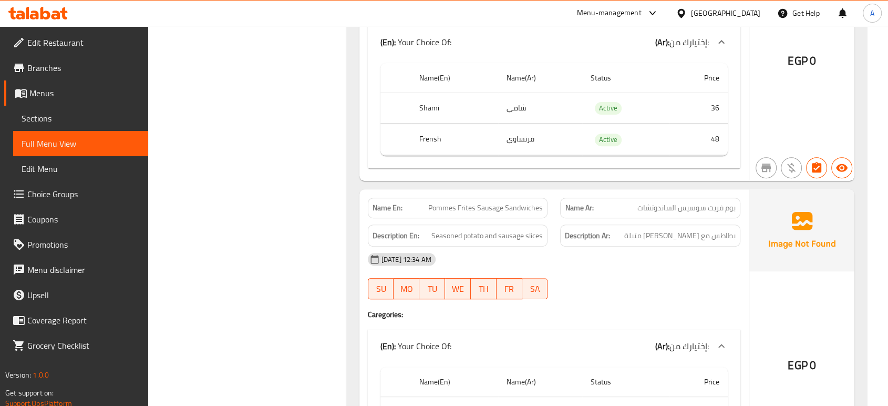
scroll to position [20920, 0]
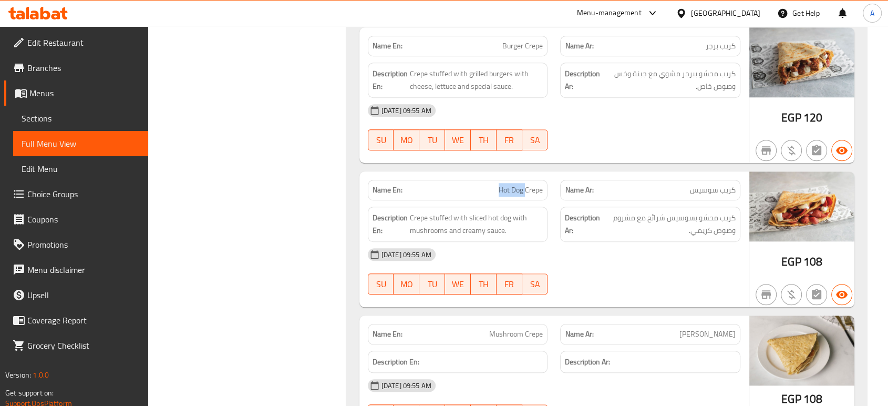
drag, startPoint x: 525, startPoint y: 177, endPoint x: 497, endPoint y: 177, distance: 27.9
click at [497, 184] on p "Name En: Hot Dog Crepe" at bounding box center [458, 189] width 171 height 11
copy span "Hot Dog"
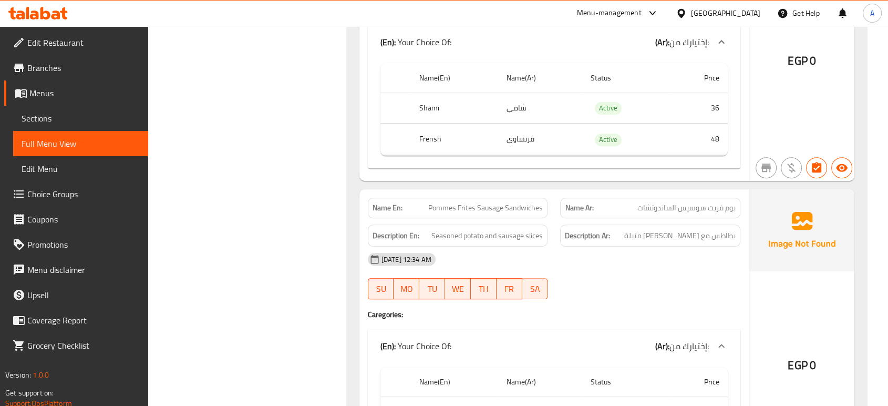
click at [500, 208] on span "Pommes Frites Sausage Sandwiches" at bounding box center [485, 207] width 115 height 11
copy span "Pommes Frites Sausage Sandwiches"
click at [637, 218] on div "Description Ar: بطاطس مع سوسيس شرائح متبلة" at bounding box center [650, 235] width 193 height 35
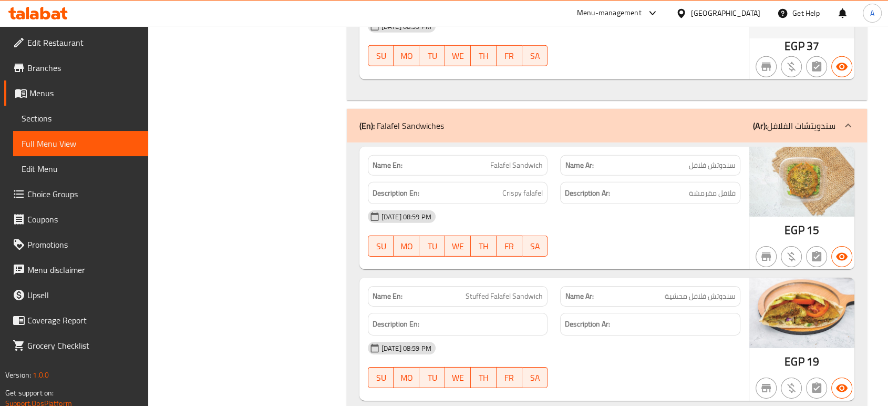
scroll to position [0, 0]
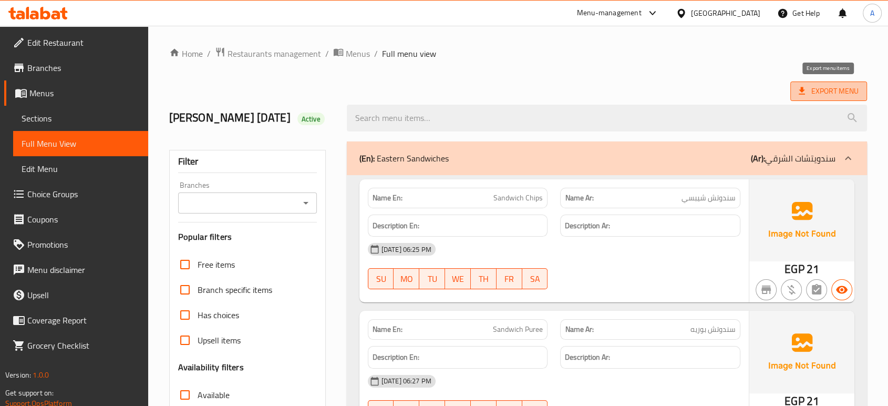
click at [812, 89] on span "Export Menu" at bounding box center [829, 91] width 60 height 13
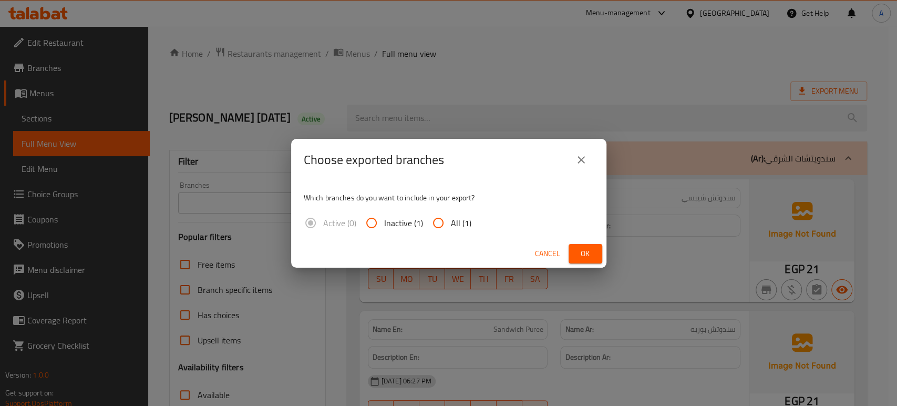
click at [435, 215] on input "All (1)" at bounding box center [438, 222] width 25 height 25
radio input "true"
click at [578, 243] on div "Cancel Ok" at bounding box center [448, 254] width 315 height 28
click at [579, 244] on button "Ok" at bounding box center [586, 253] width 34 height 19
